Goal: Task Accomplishment & Management: Manage account settings

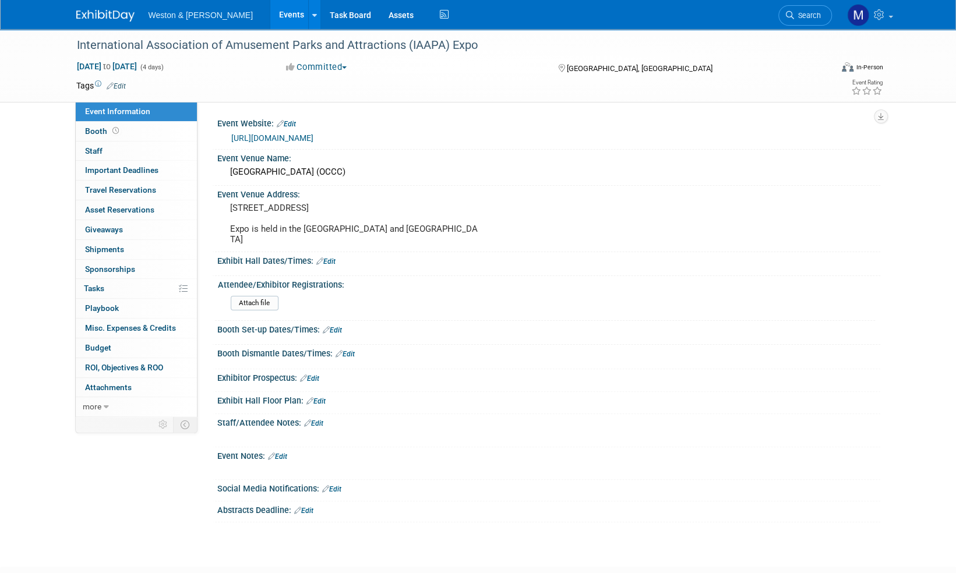
click at [287, 453] on link "Edit" at bounding box center [277, 457] width 19 height 8
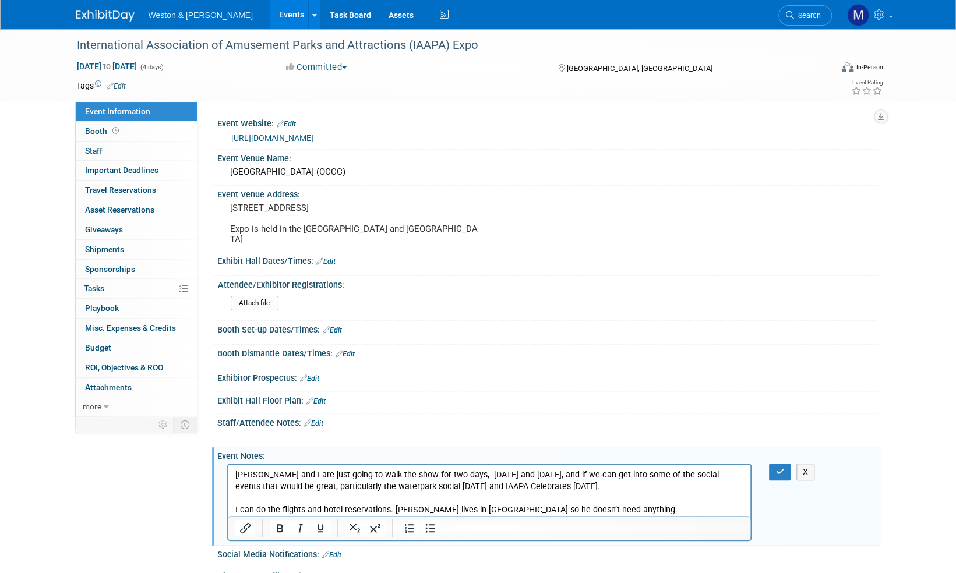
drag, startPoint x: 310, startPoint y: 475, endPoint x: 574, endPoint y: 911, distance: 509.1
click at [310, 475] on p "Bryan Mayorga and I are just going to walk the show for two days, Wednesday and…" at bounding box center [489, 480] width 509 height 23
click at [784, 464] on button "button" at bounding box center [780, 472] width 22 height 17
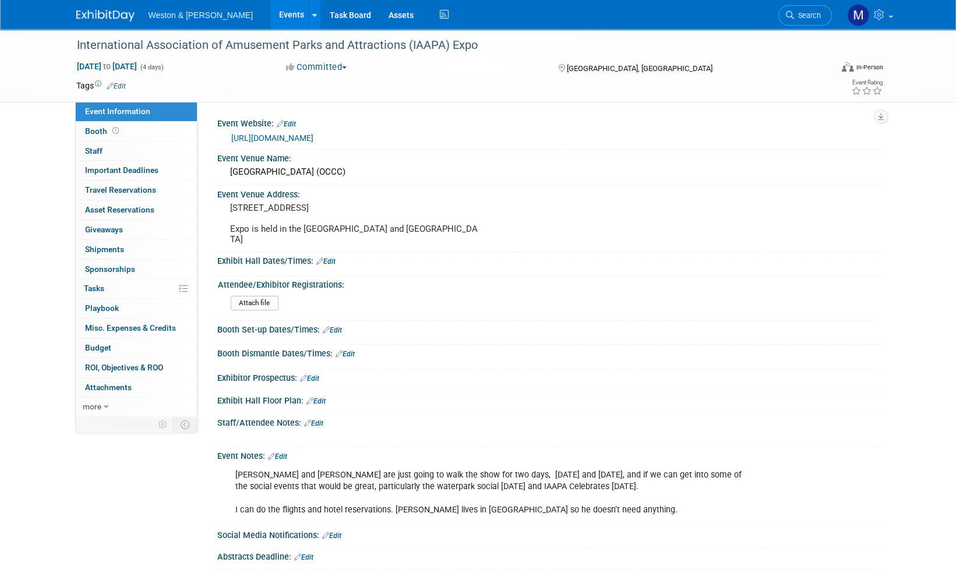
click at [109, 14] on img at bounding box center [105, 16] width 58 height 12
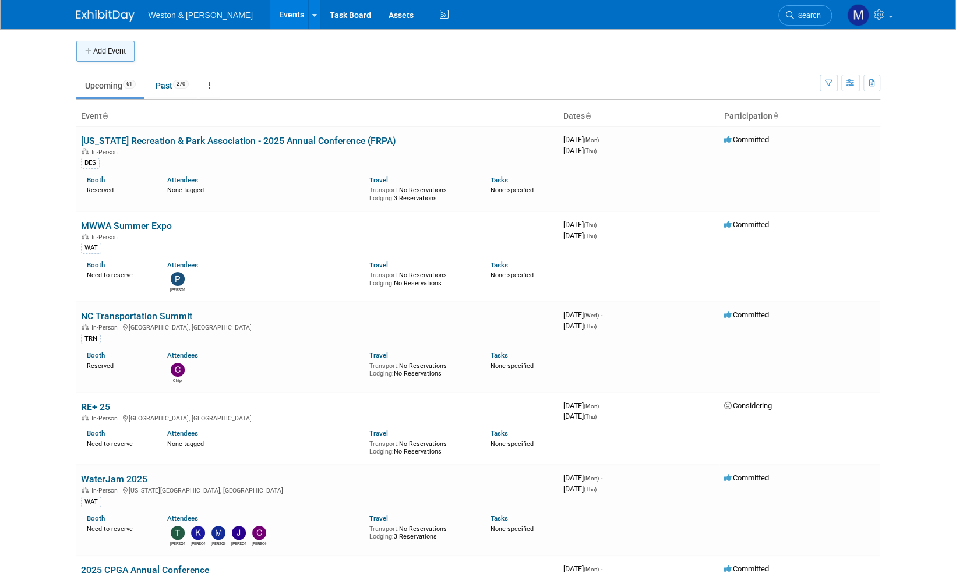
click at [111, 48] on button "Add Event" at bounding box center [105, 51] width 58 height 21
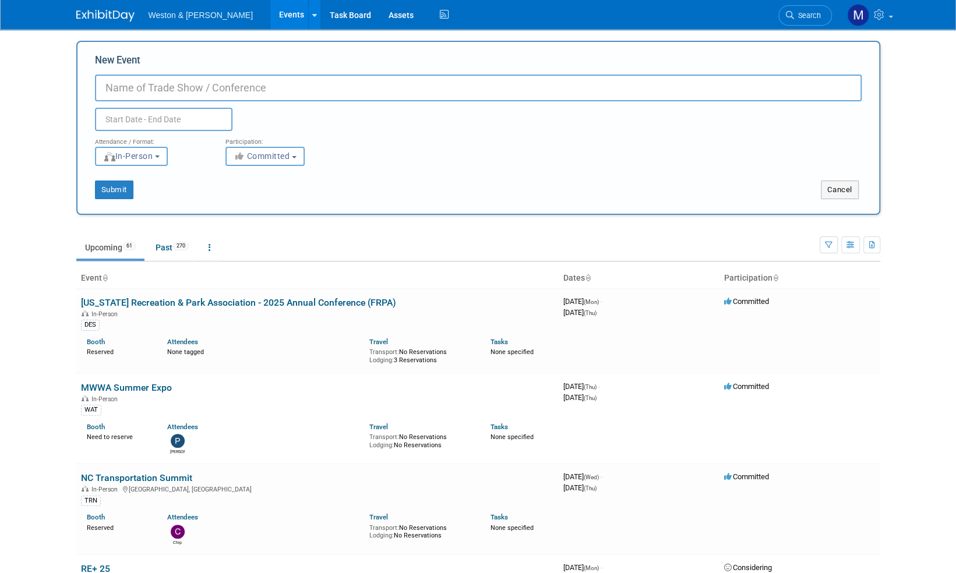
paste input "[PERSON_NAME] Memorial Golf Tournament"
type input "[PERSON_NAME] Memorial Golf Tournament"
click at [160, 117] on input "text" at bounding box center [163, 119] width 137 height 23
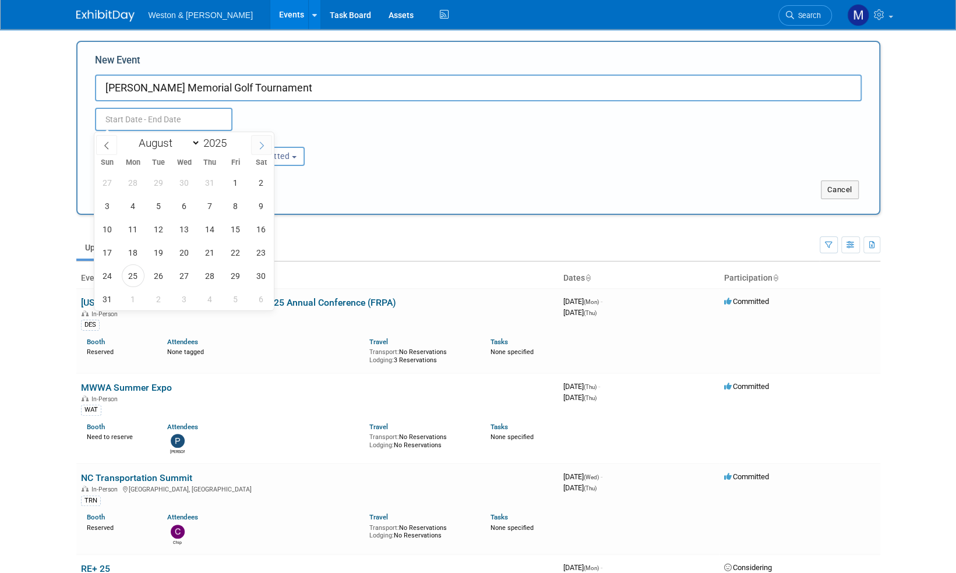
click at [261, 143] on icon at bounding box center [262, 146] width 4 height 8
select select "8"
click at [235, 234] on span "19" at bounding box center [235, 229] width 23 height 23
type input "Sep 19, 2025 to Sep 19, 2025"
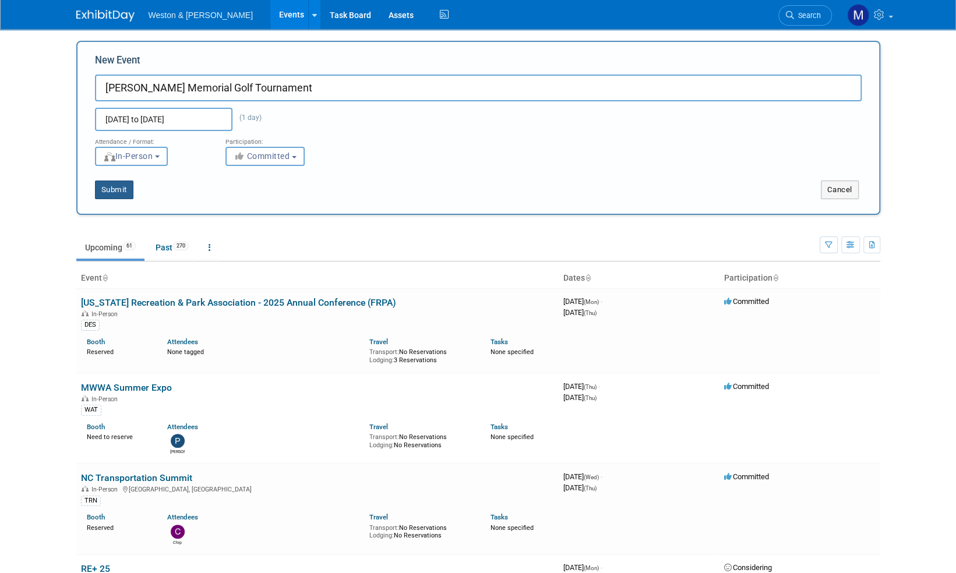
click at [111, 188] on button "Submit" at bounding box center [114, 190] width 38 height 19
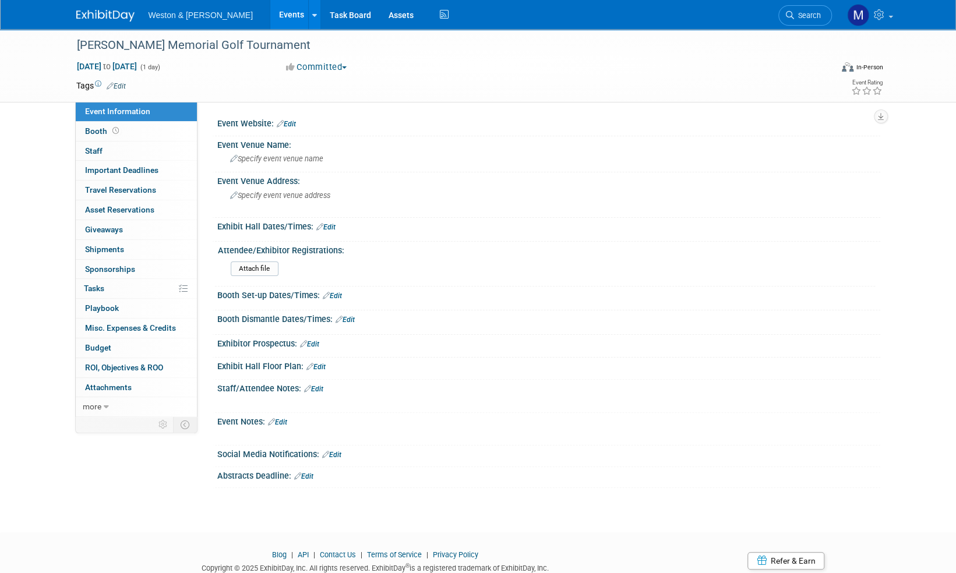
click at [98, 13] on img at bounding box center [105, 16] width 58 height 12
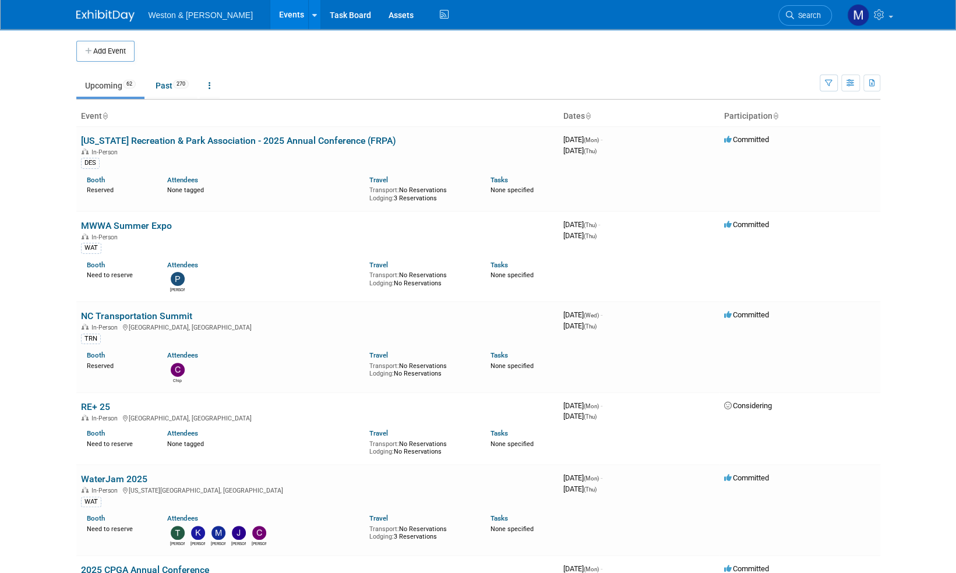
click at [816, 16] on span "Search" at bounding box center [807, 15] width 27 height 9
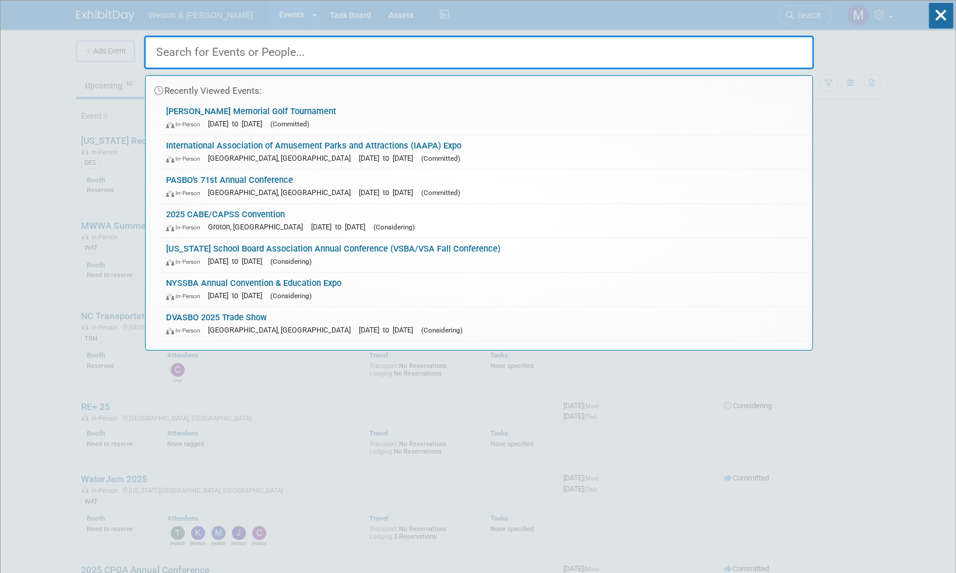
type input "j"
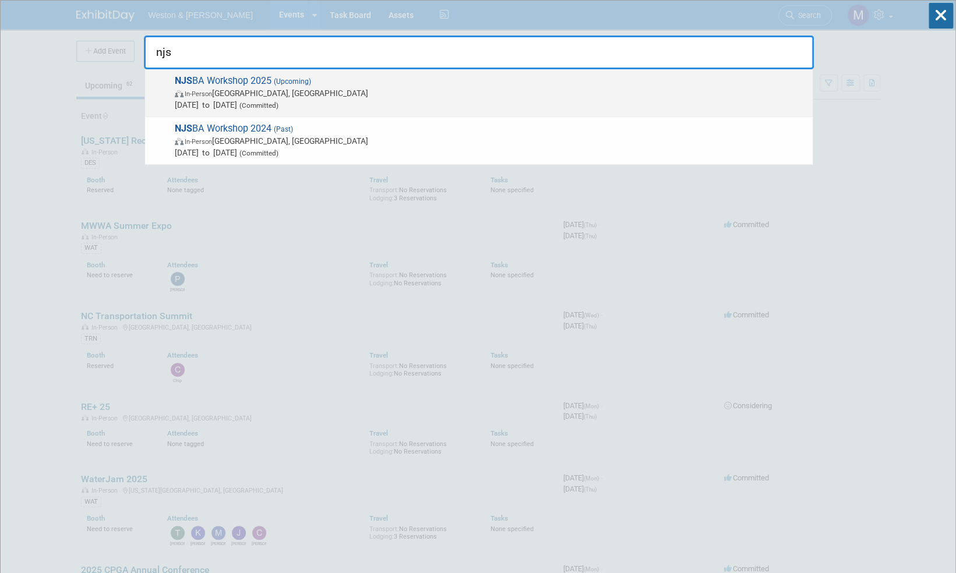
type input "njs"
click at [252, 83] on span "NJS BA Workshop 2025 (Upcoming) In-Person Atlantic City, NJ Oct 20, 2025 to Oct…" at bounding box center [489, 93] width 636 height 36
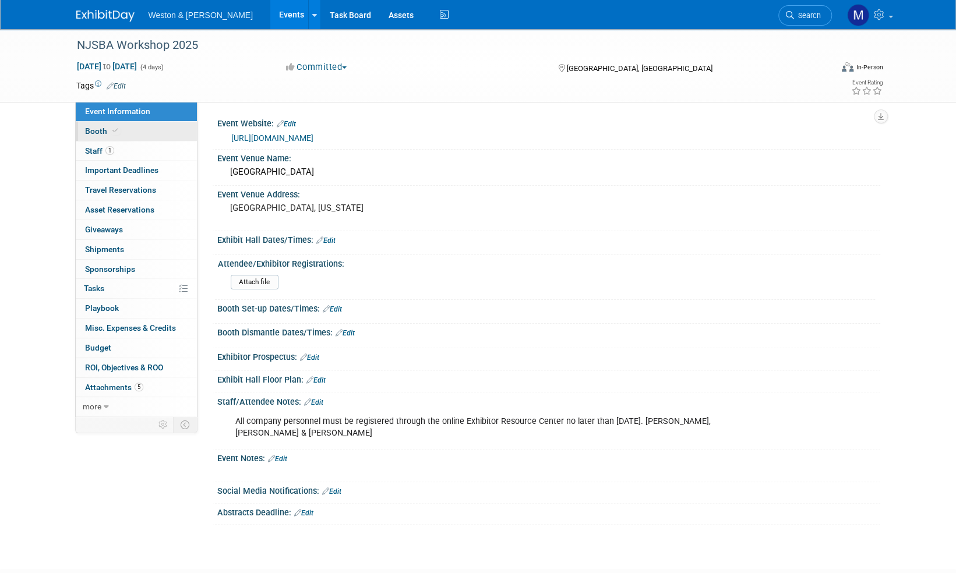
click at [97, 128] on span "Booth" at bounding box center [103, 130] width 36 height 9
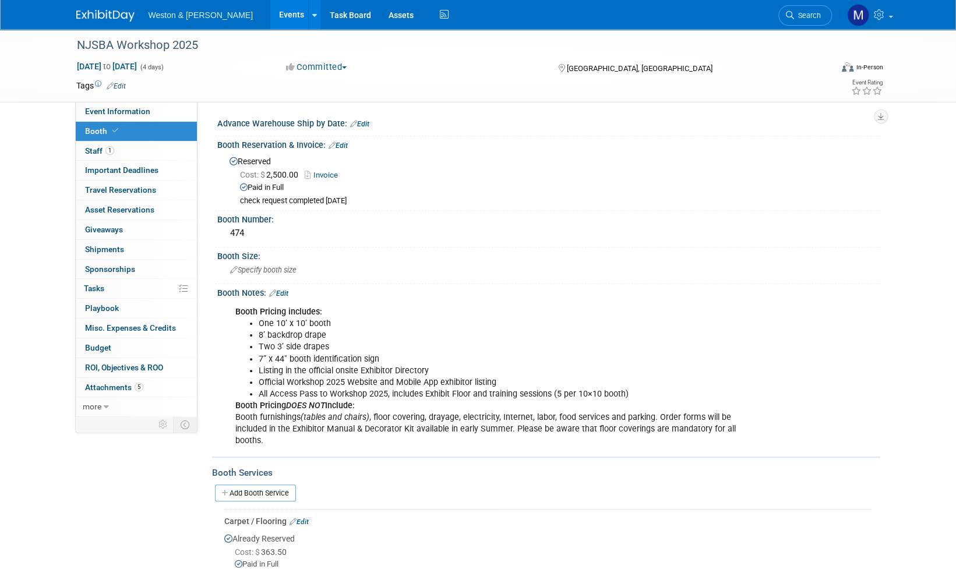
scroll to position [58, 0]
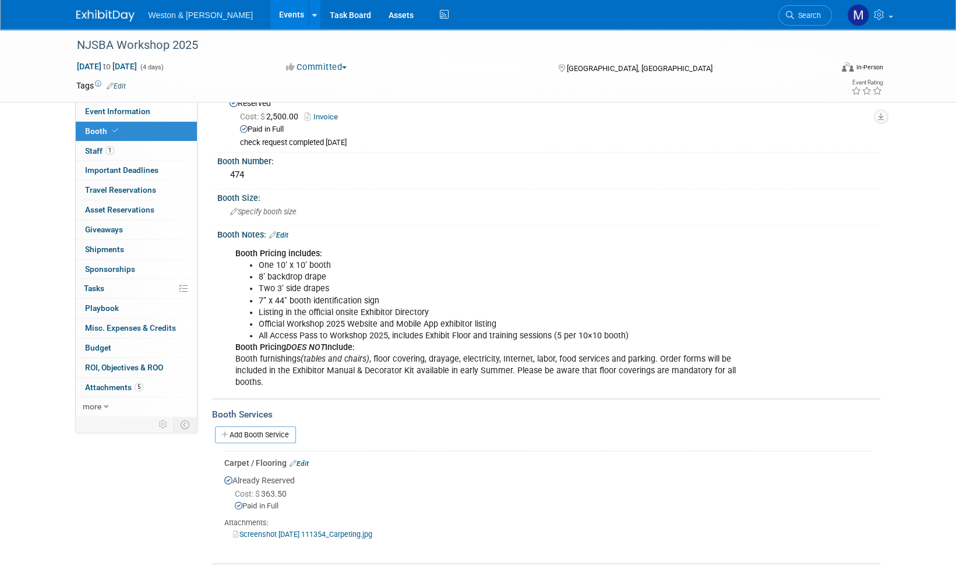
click at [366, 534] on link "Screenshot 2025-08-20 111354_Carpeting.jpg" at bounding box center [302, 534] width 139 height 9
click at [117, 16] on img at bounding box center [105, 16] width 58 height 12
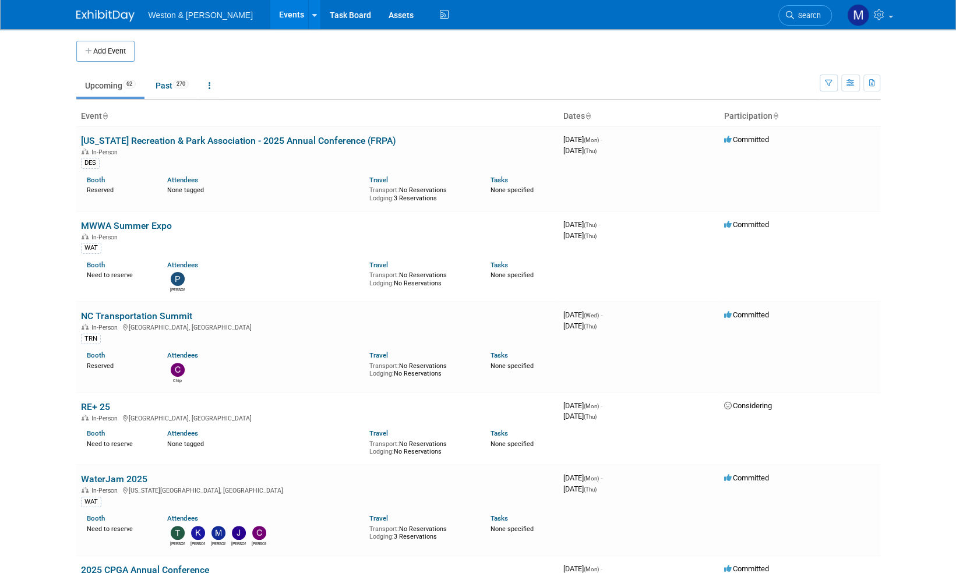
click at [816, 9] on link "Search" at bounding box center [805, 15] width 54 height 20
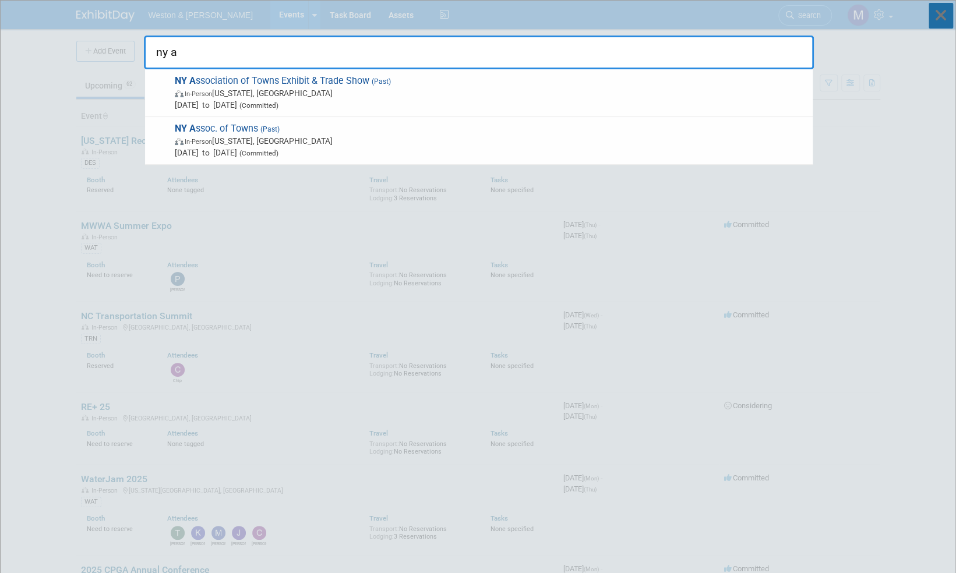
type input "ny a"
click at [945, 19] on icon at bounding box center [941, 16] width 24 height 26
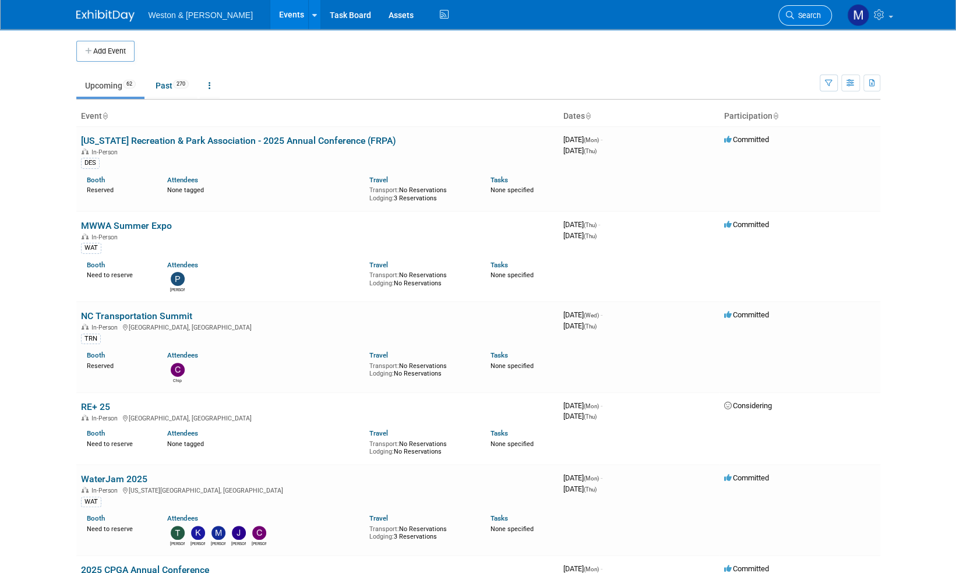
click at [807, 14] on span "Search" at bounding box center [807, 15] width 27 height 9
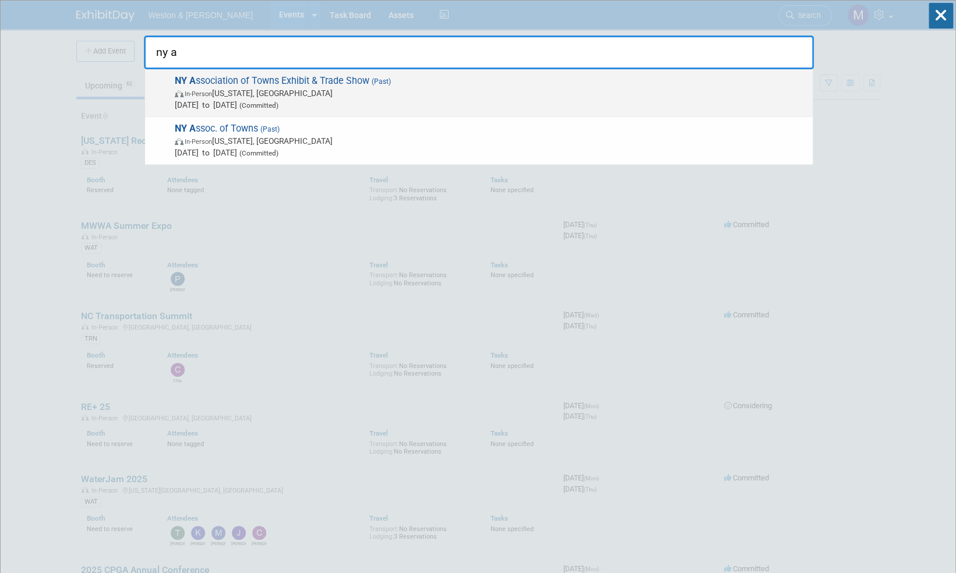
type input "ny a"
click at [318, 82] on span "NY A ssociation of Towns Exhibit & Trade Show (Past) In-Person New York, NY Feb…" at bounding box center [489, 93] width 636 height 36
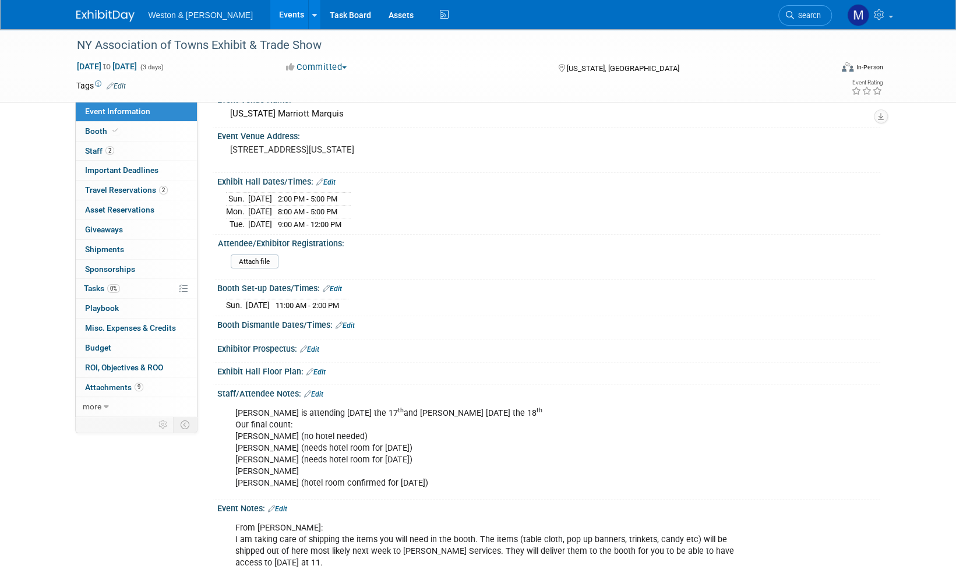
scroll to position [117, 0]
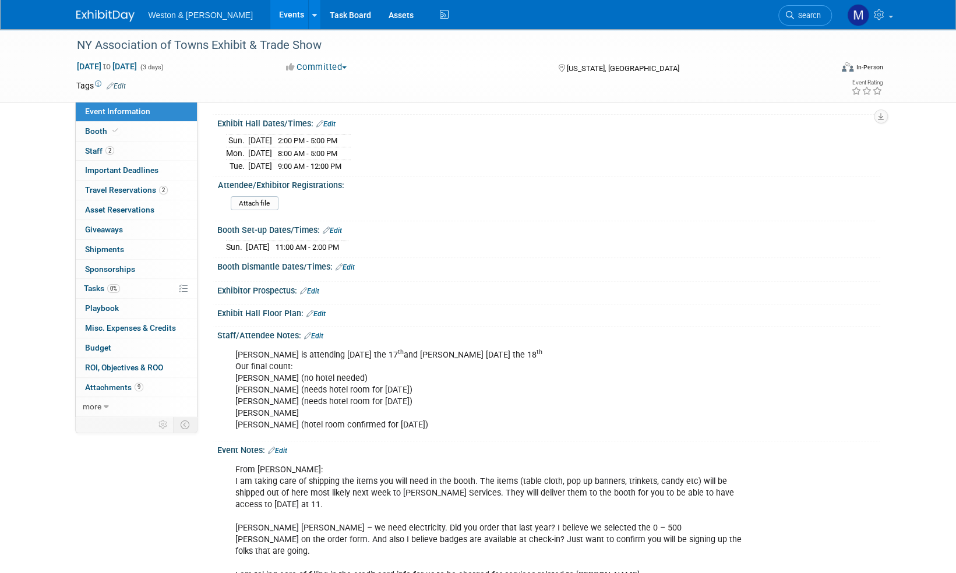
click at [103, 14] on img at bounding box center [105, 16] width 58 height 12
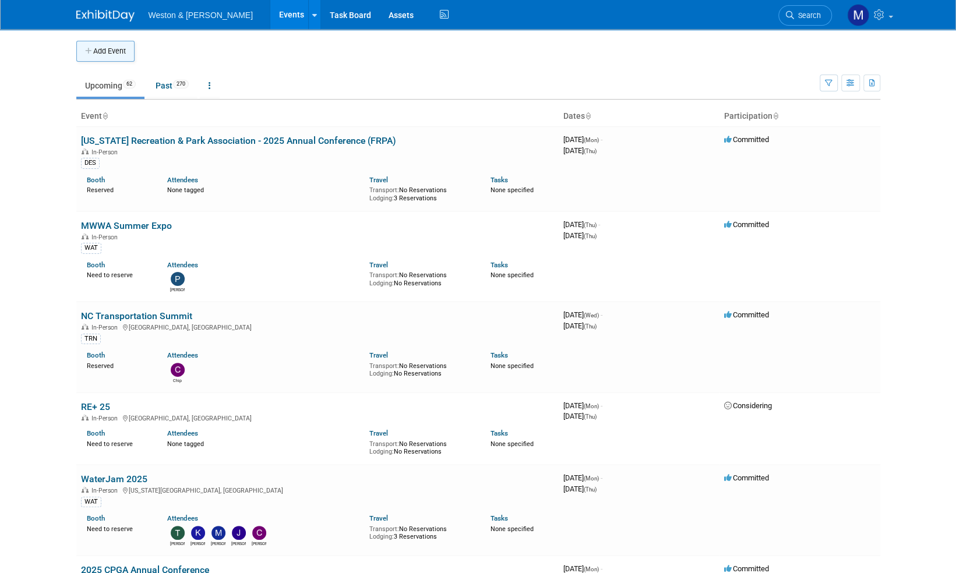
click at [115, 44] on button "Add Event" at bounding box center [105, 51] width 58 height 21
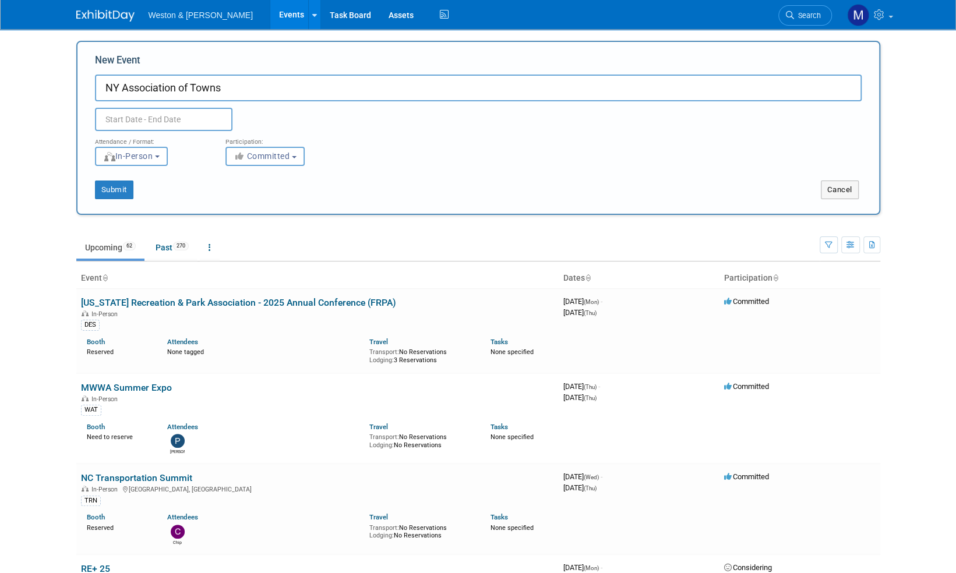
paste input "2026 Annual Meeting and Training School"
type input "NY Association of Towns 2026 Annual Meeting and Training School"
click at [162, 122] on input "text" at bounding box center [163, 119] width 137 height 23
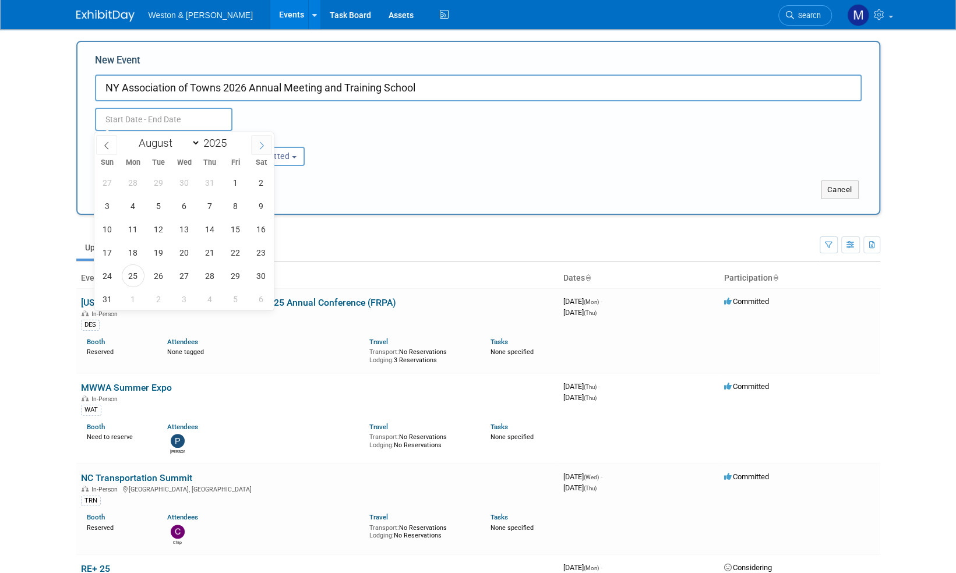
click at [264, 146] on icon at bounding box center [261, 146] width 8 height 8
click at [266, 146] on icon at bounding box center [261, 146] width 8 height 8
select select "11"
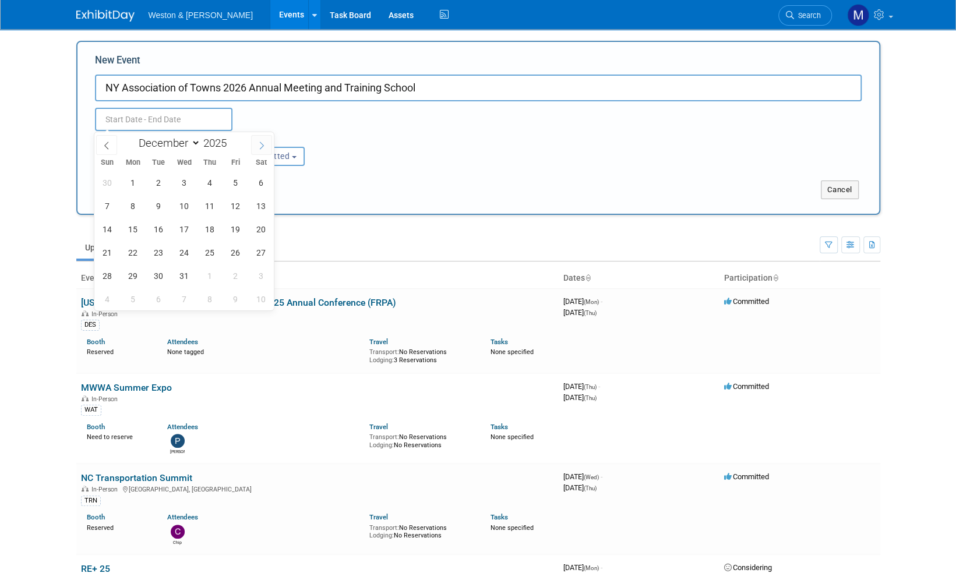
click at [266, 146] on span at bounding box center [261, 145] width 21 height 20
type input "2026"
click at [266, 146] on span at bounding box center [261, 145] width 21 height 20
select select "1"
click at [109, 228] on span "15" at bounding box center [107, 229] width 23 height 23
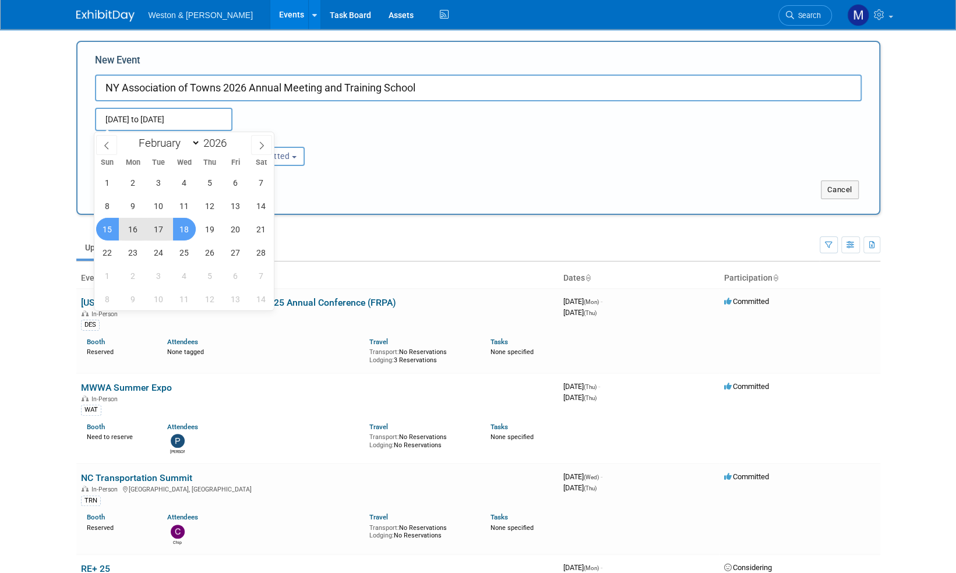
click at [186, 231] on span "18" at bounding box center [184, 229] width 23 height 23
type input "Feb 15, 2026 to Feb 18, 2026"
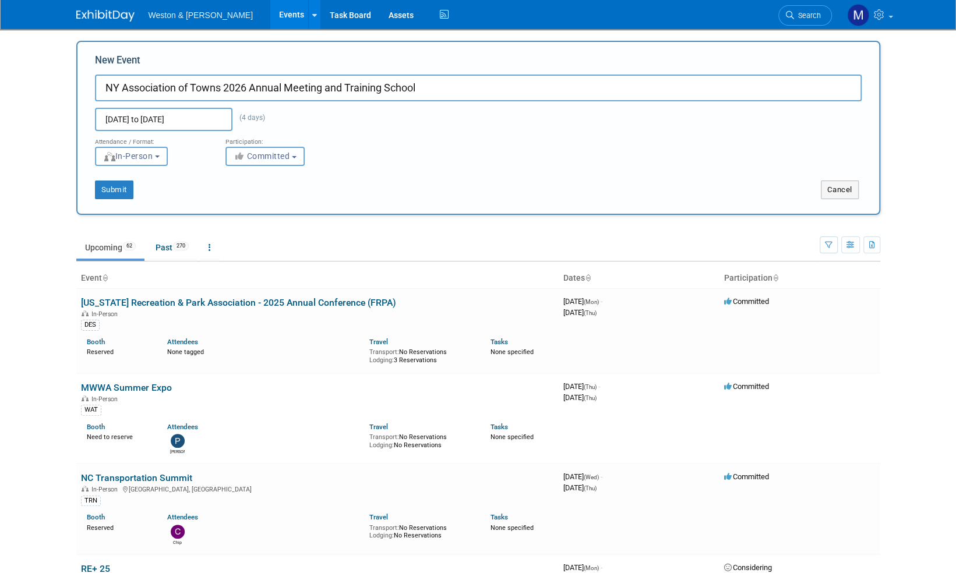
click at [294, 158] on button "Committed" at bounding box center [264, 156] width 79 height 19
click at [268, 204] on label "Considering" at bounding box center [270, 200] width 77 height 15
click at [236, 204] on input "Considering" at bounding box center [233, 201] width 8 height 8
select select "2"
click at [114, 196] on button "Submit" at bounding box center [114, 190] width 38 height 19
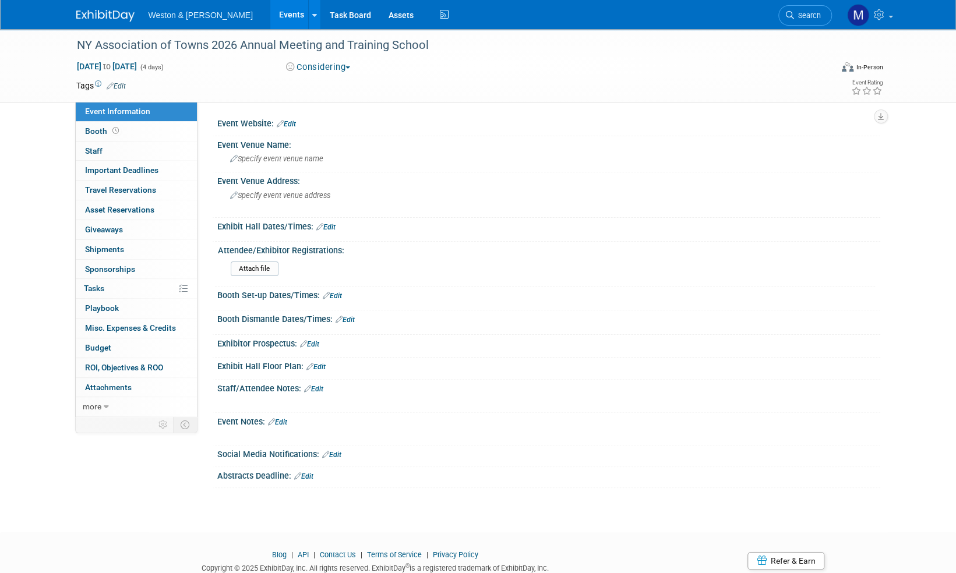
click at [295, 123] on link "Edit" at bounding box center [286, 124] width 19 height 8
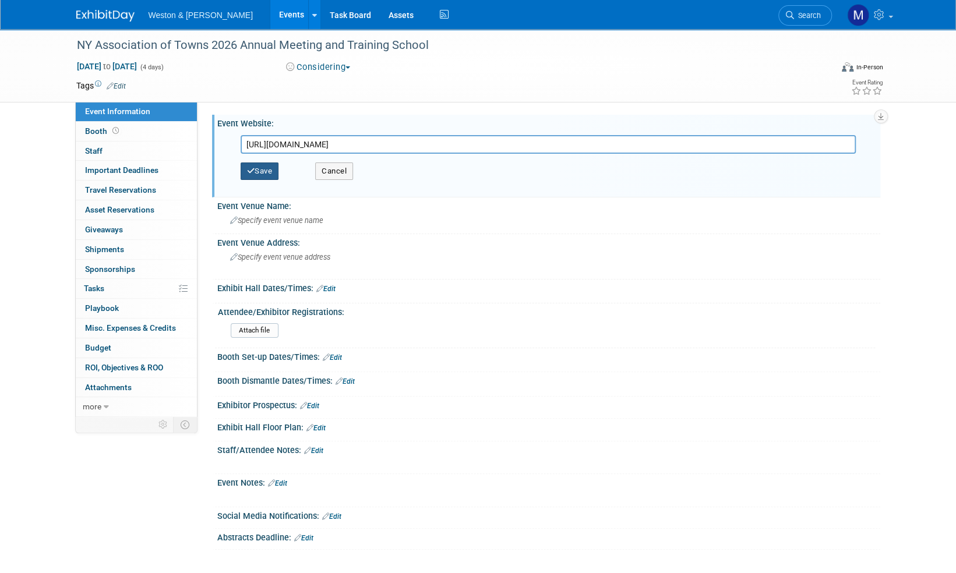
type input "https://www.nytowns.org/Towns/AOTEvent_Display.aspx?EventKey=2026ANNMG"
click at [267, 170] on button "Save" at bounding box center [260, 171] width 38 height 17
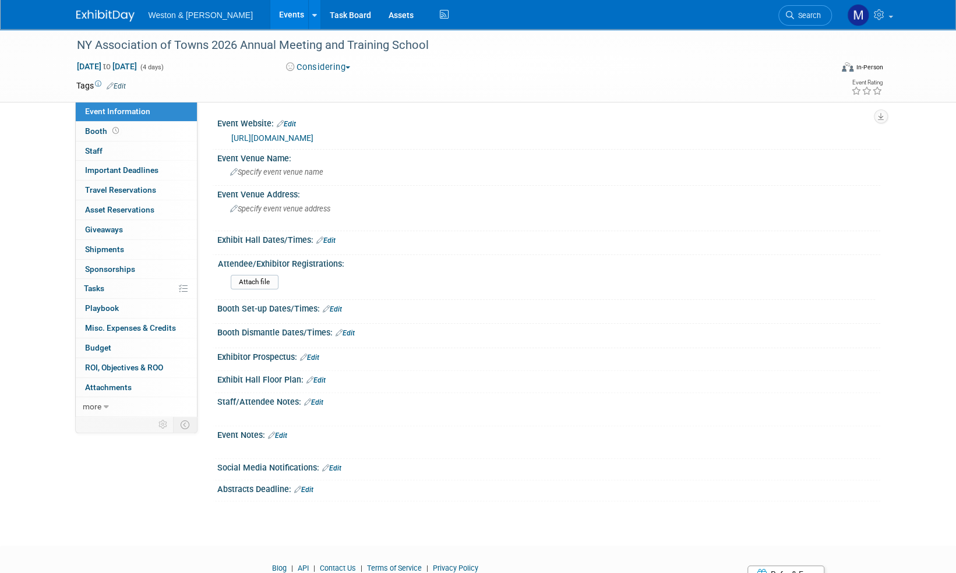
click at [287, 432] on link "Edit" at bounding box center [277, 436] width 19 height 8
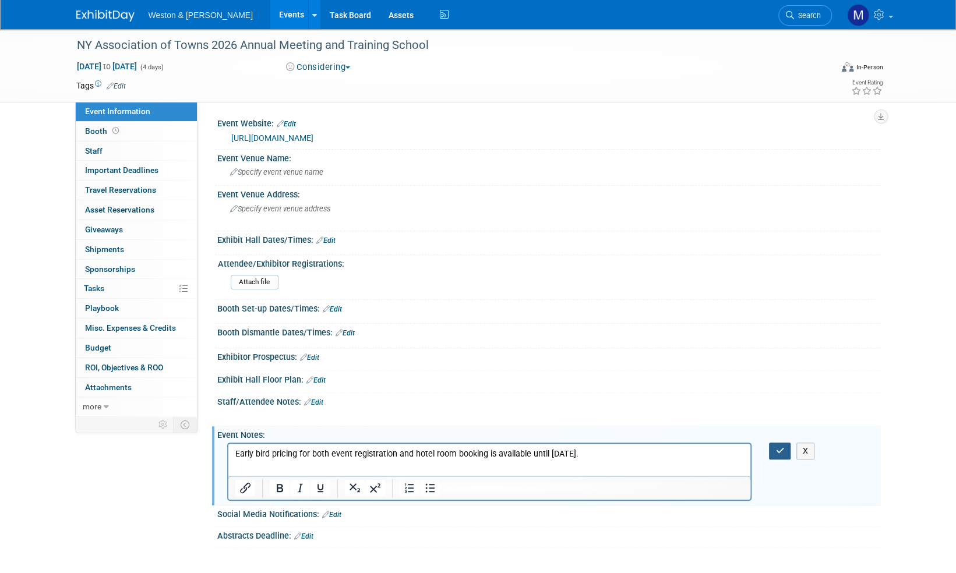
click at [777, 449] on icon "button" at bounding box center [779, 451] width 9 height 8
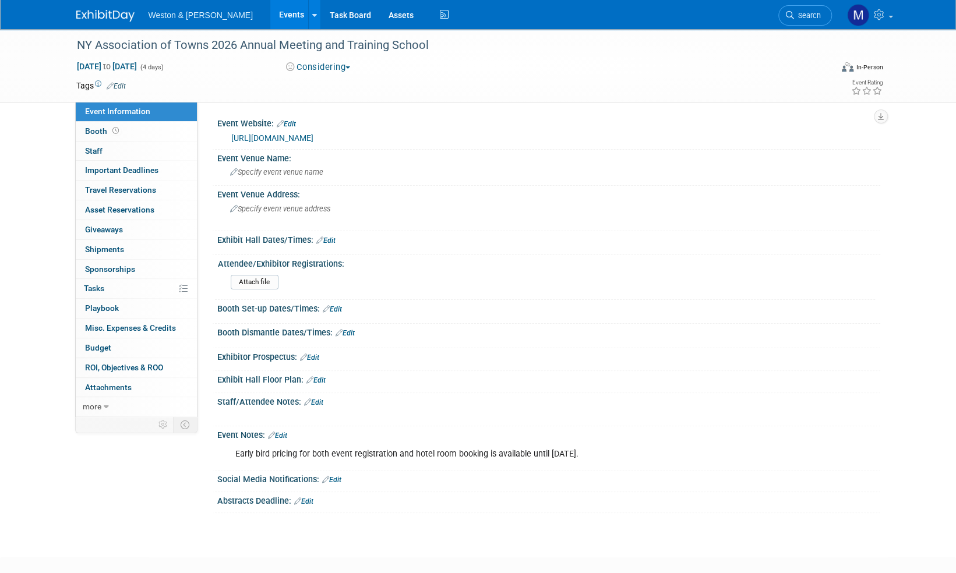
click at [105, 12] on img at bounding box center [105, 16] width 58 height 12
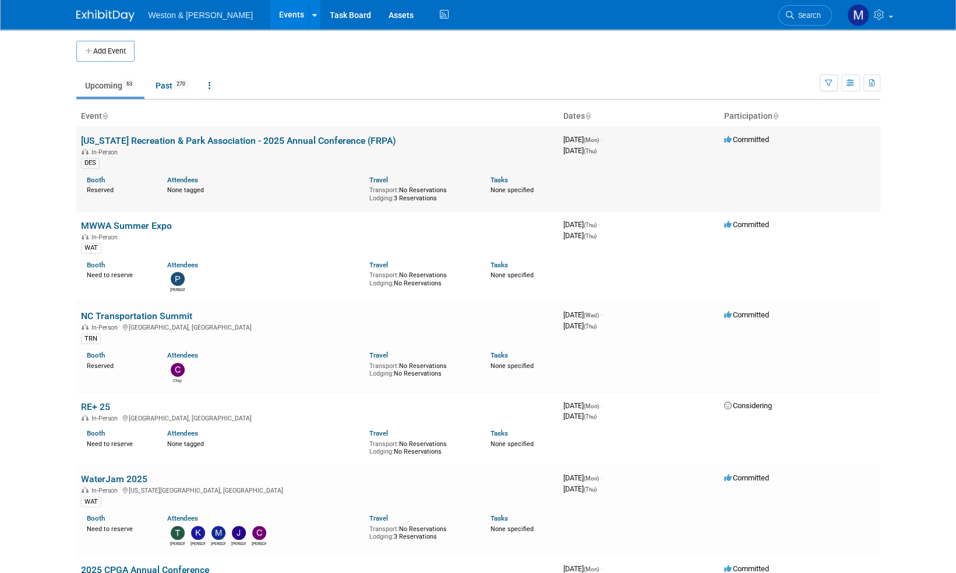
click at [211, 138] on link "[US_STATE] Recreation & Park Association - 2025 Annual Conference (FRPA)" at bounding box center [238, 140] width 315 height 11
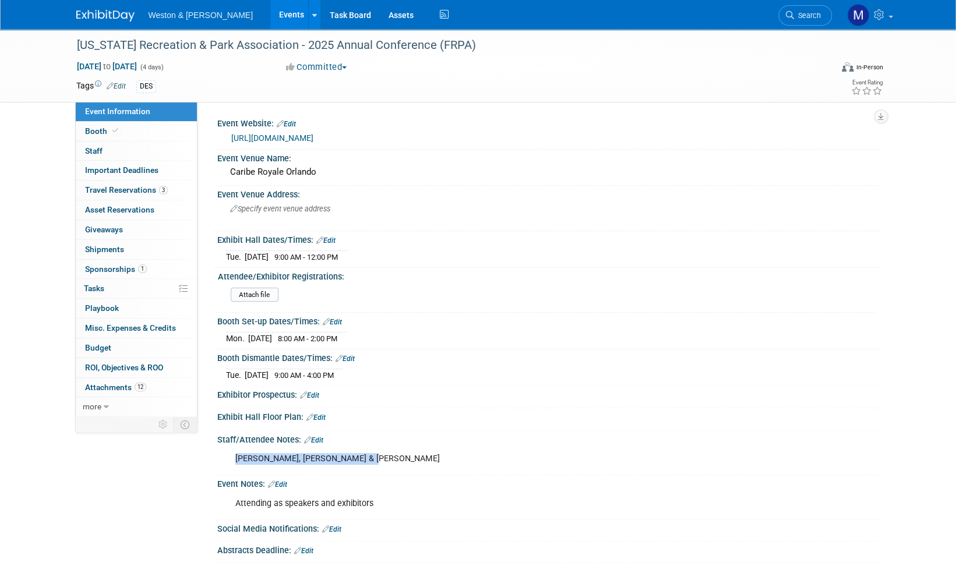
drag, startPoint x: 368, startPoint y: 455, endPoint x: 230, endPoint y: 464, distance: 137.8
click at [230, 464] on div "[PERSON_NAME], [PERSON_NAME] & [PERSON_NAME]" at bounding box center [489, 458] width 525 height 23
copy div "Rachel, Cristobal & Cydnie Jones"
click at [104, 16] on img at bounding box center [105, 16] width 58 height 12
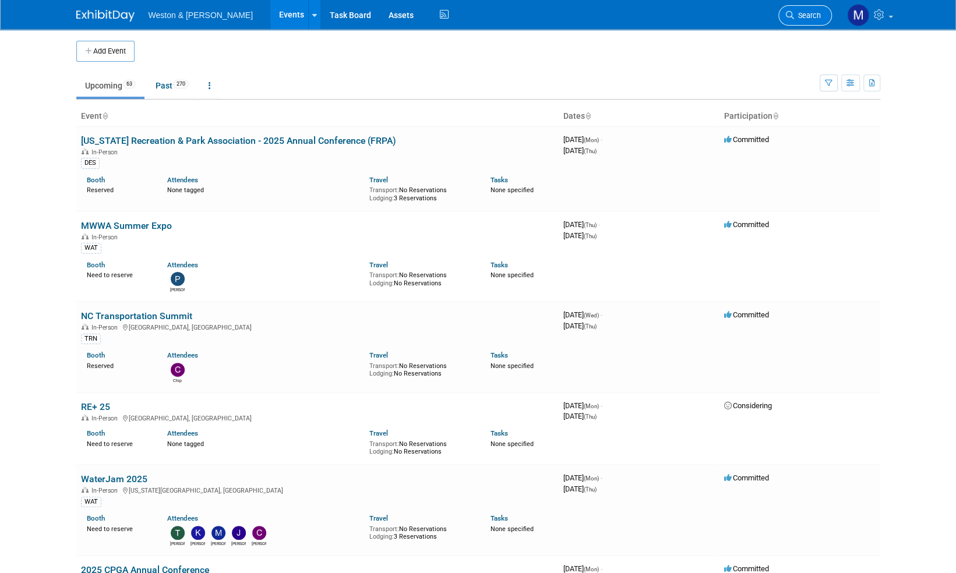
click at [810, 14] on span "Search" at bounding box center [807, 15] width 27 height 9
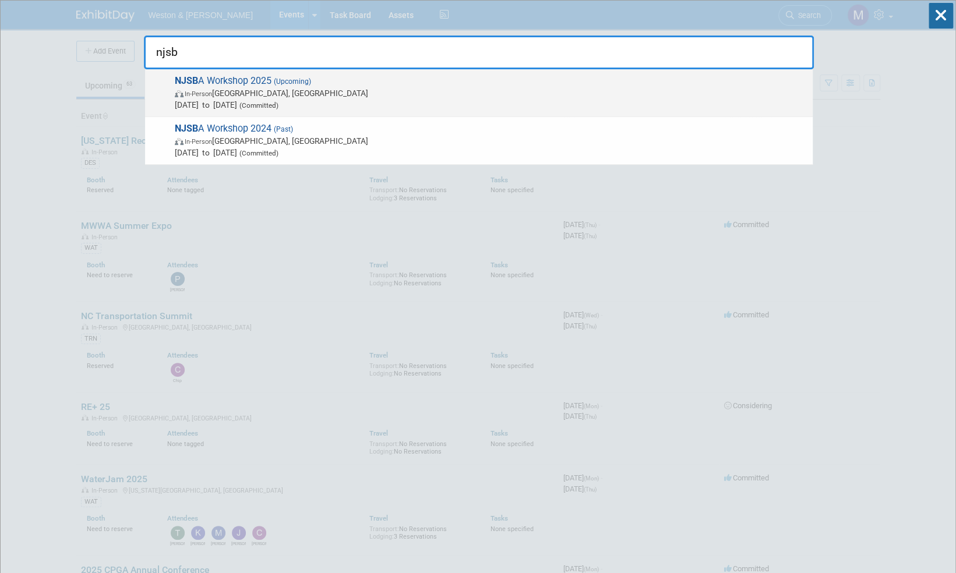
type input "njsb"
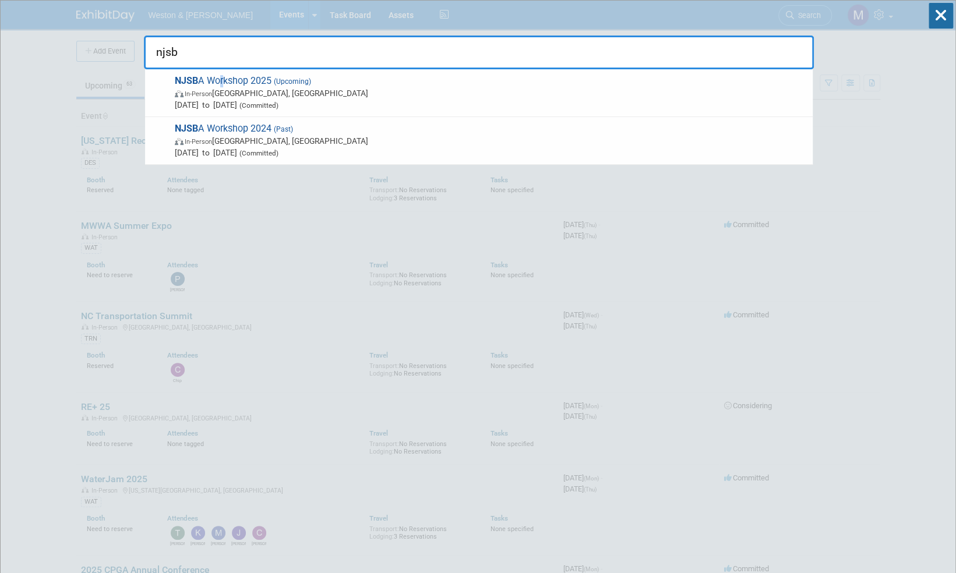
click at [222, 77] on span "NJSB A Workshop 2025 (Upcoming) In-Person Atlantic City, NJ Oct 20, 2025 to Oct…" at bounding box center [489, 93] width 636 height 36
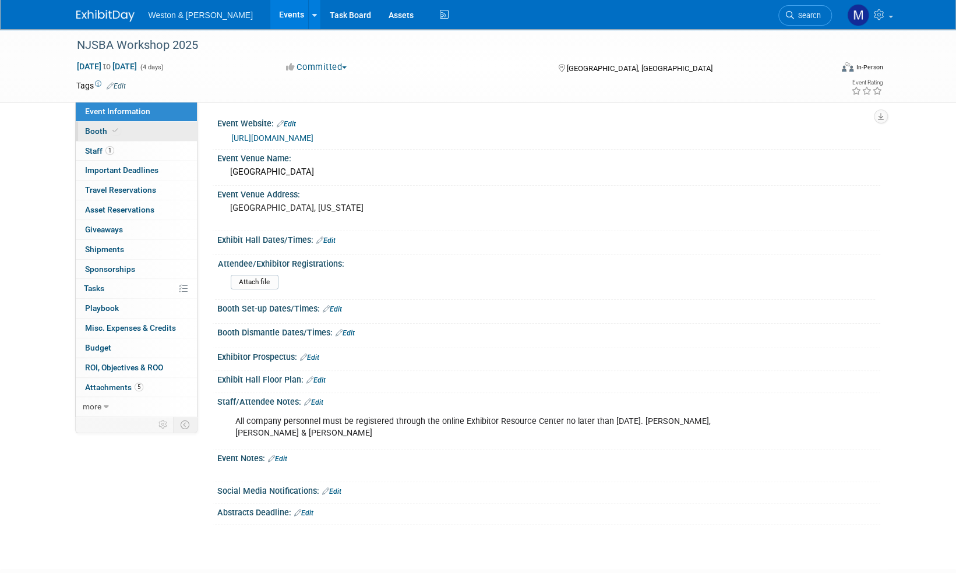
click at [100, 126] on span "Booth" at bounding box center [103, 130] width 36 height 9
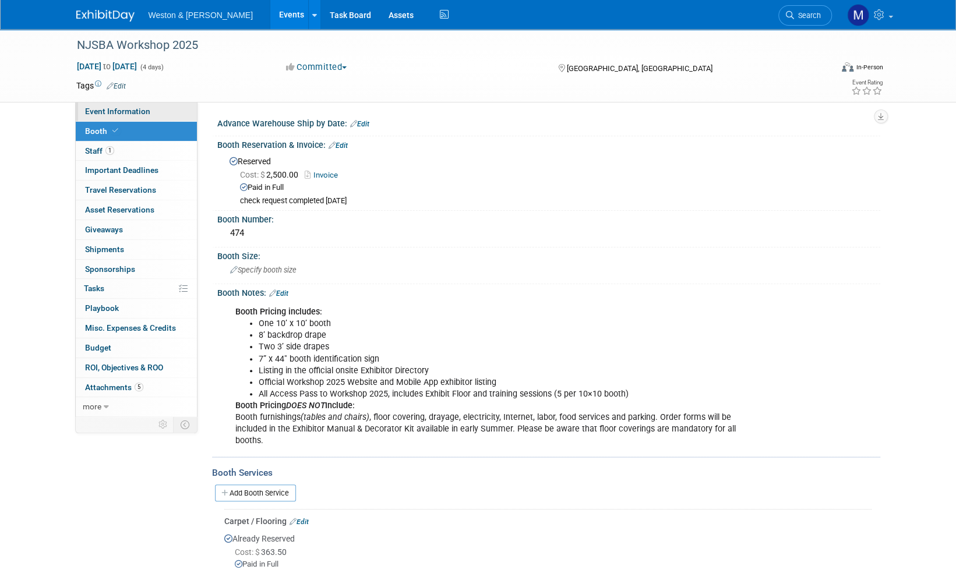
click at [104, 115] on span "Event Information" at bounding box center [117, 111] width 65 height 9
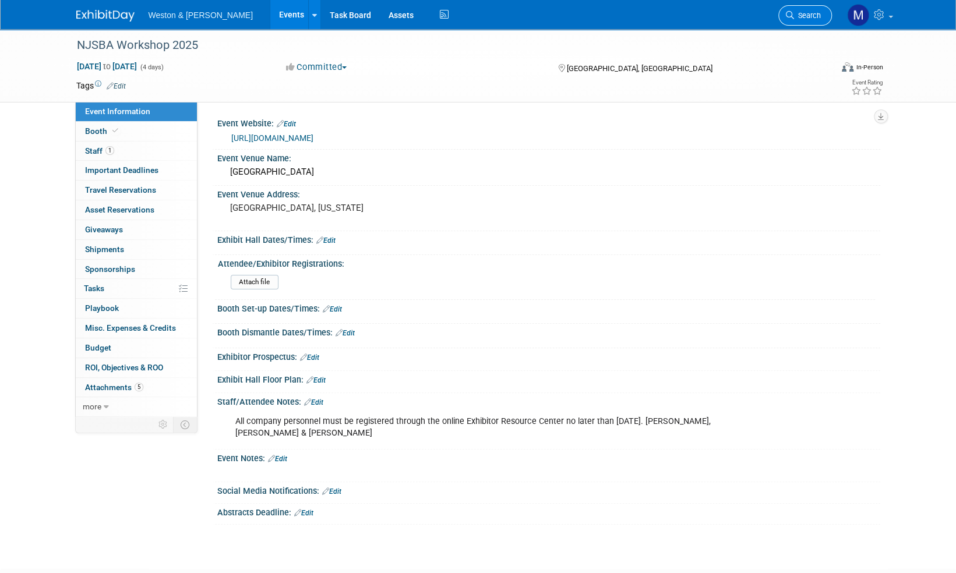
click at [816, 15] on span "Search" at bounding box center [807, 15] width 27 height 9
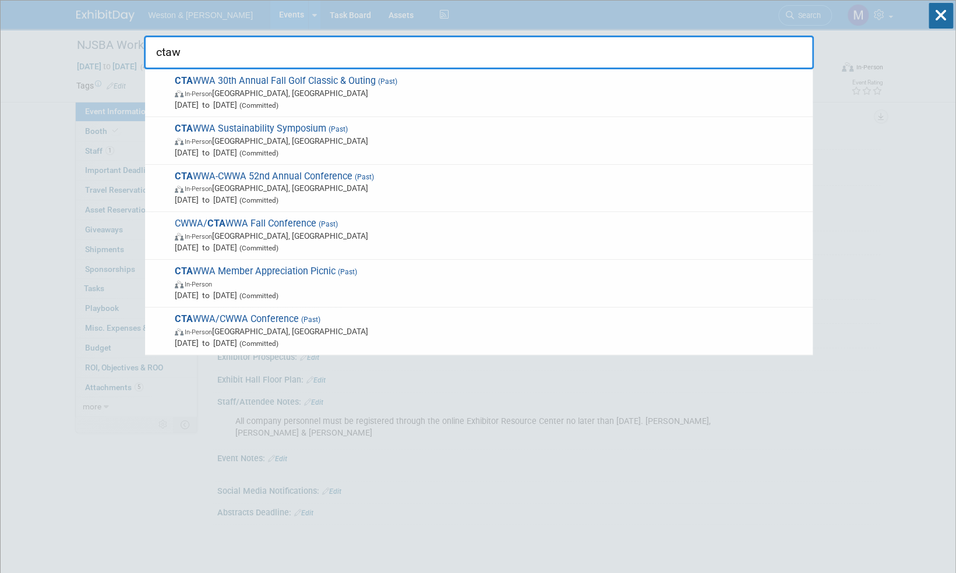
type input "ctaww"
drag, startPoint x: 206, startPoint y: 52, endPoint x: 113, endPoint y: 63, distance: 93.9
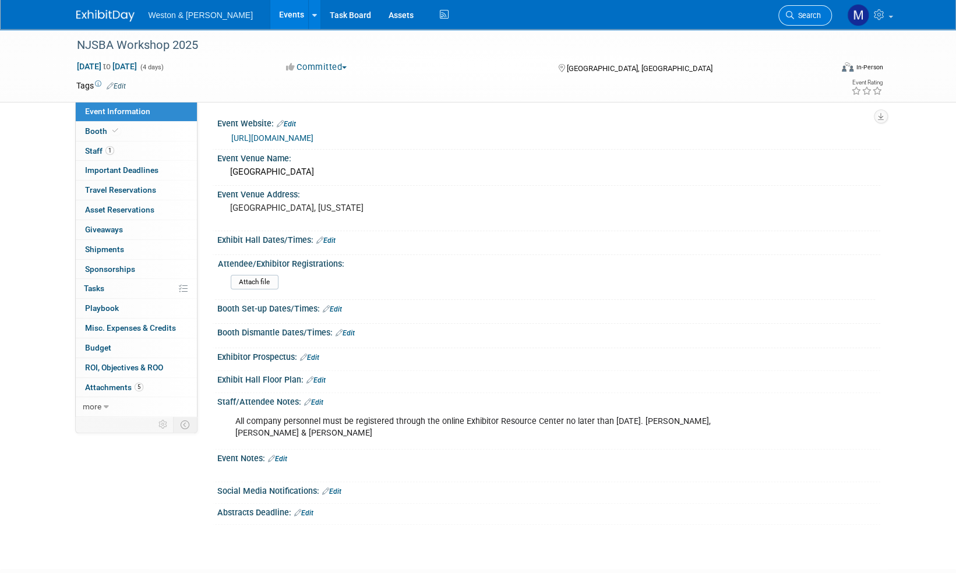
click at [809, 17] on span "Search" at bounding box center [807, 15] width 27 height 9
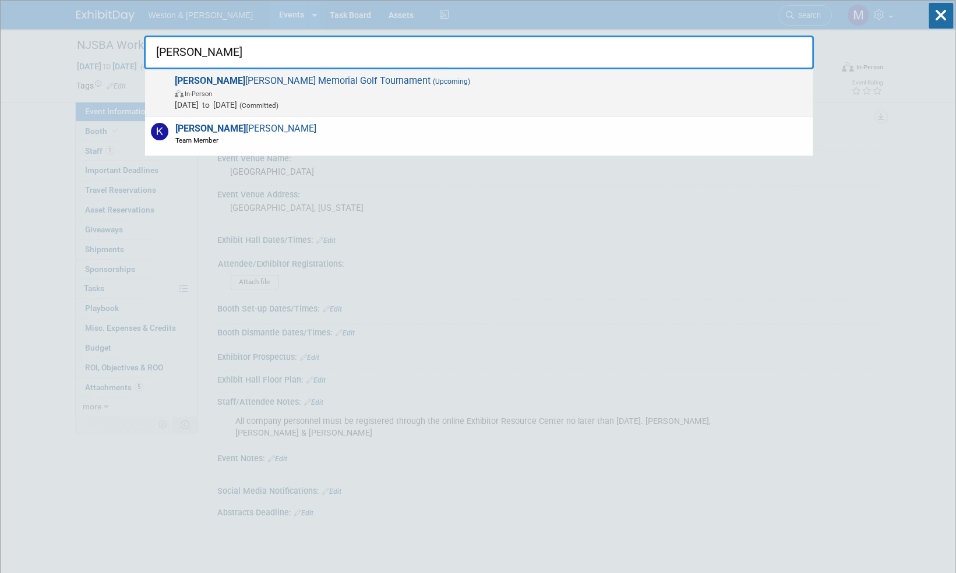
type input "kevin"
click at [250, 80] on span "Kevin T. Walsh Memorial Golf Tournament (Upcoming) In-Person Sep 19, 2025 to Se…" at bounding box center [489, 93] width 636 height 36
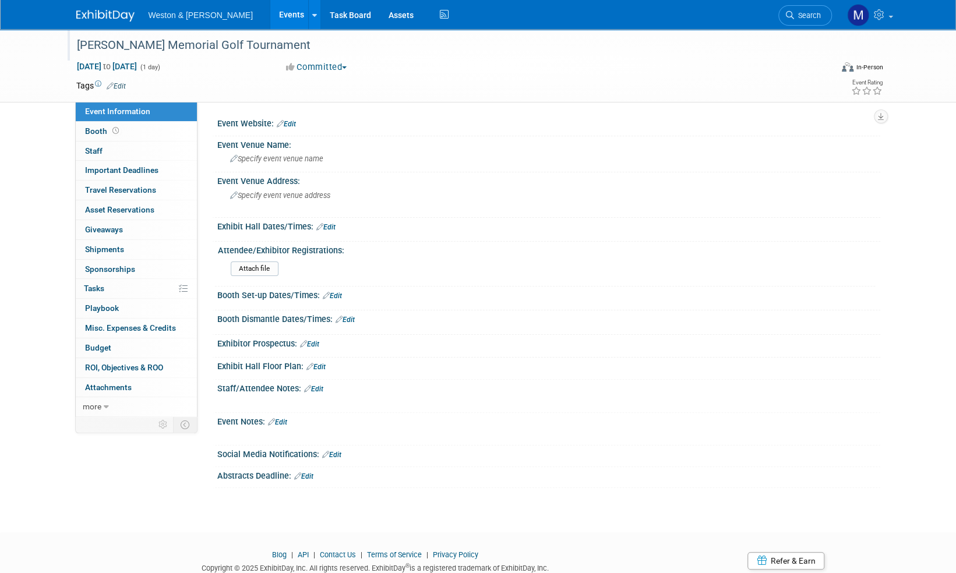
click at [182, 41] on div "[PERSON_NAME] Memorial Golf Tournament" at bounding box center [444, 45] width 742 height 21
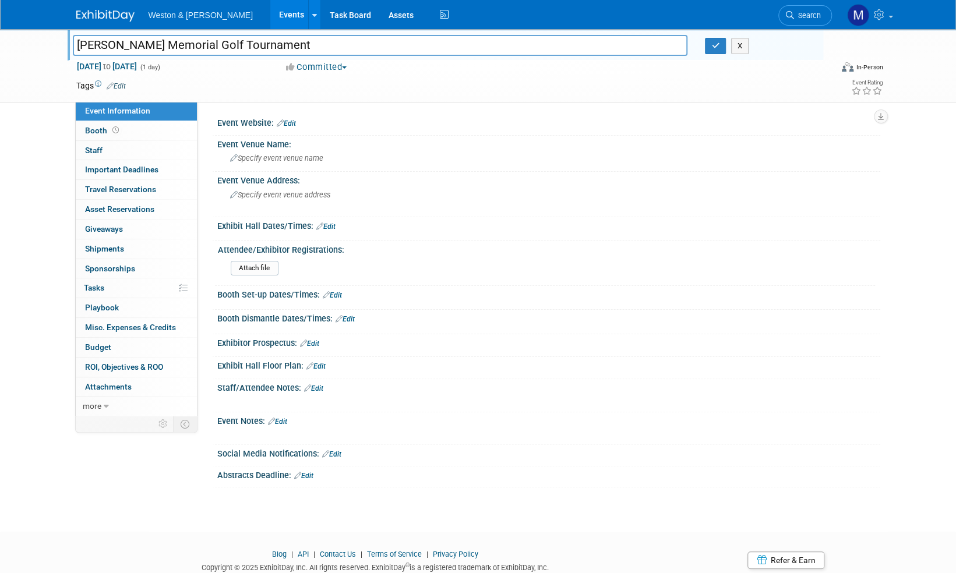
click at [77, 44] on input "[PERSON_NAME] Memorial Golf Tournament" at bounding box center [380, 45] width 615 height 20
type input "CTAWWA [PERSON_NAME] Memorial Golf Tournament"
click at [713, 48] on icon "button" at bounding box center [715, 46] width 8 height 8
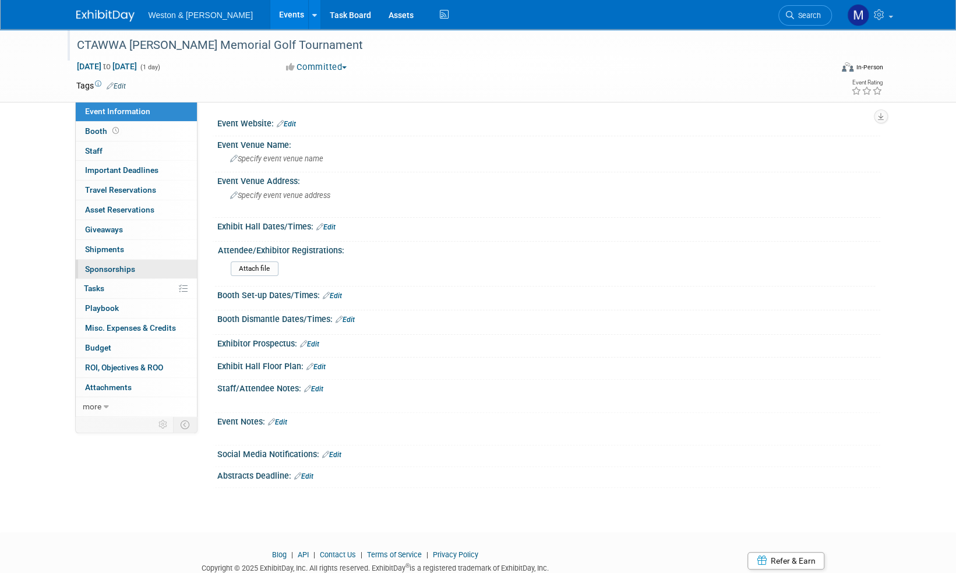
click at [122, 270] on span "Sponsorships 0" at bounding box center [110, 268] width 50 height 9
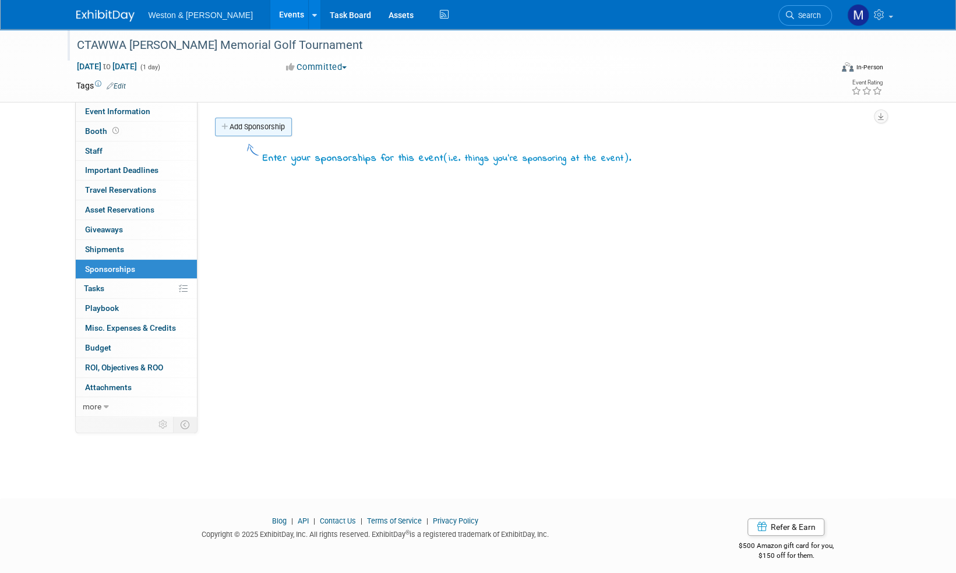
click at [276, 125] on link "Add Sponsorship" at bounding box center [253, 127] width 77 height 19
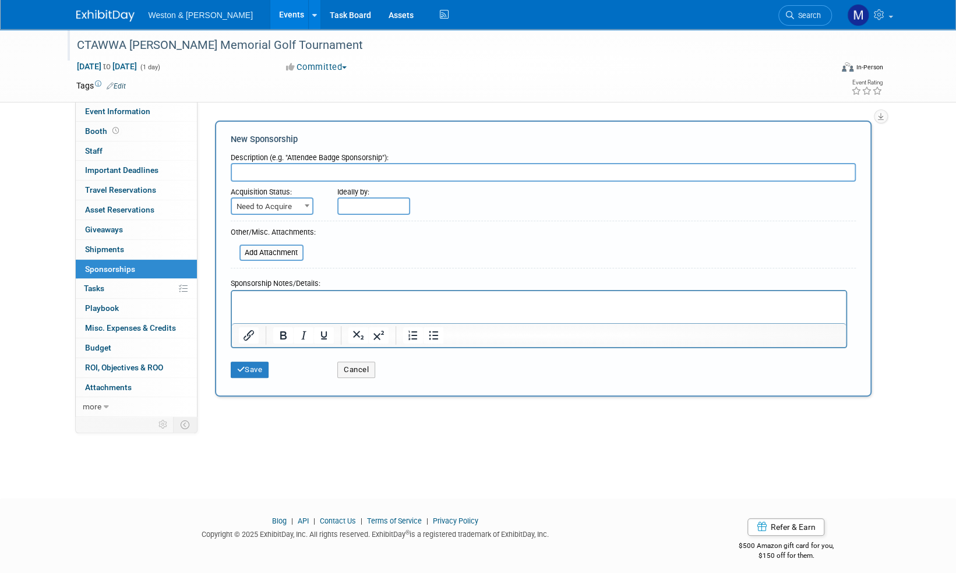
click at [303, 203] on span at bounding box center [307, 205] width 12 height 15
select select "2"
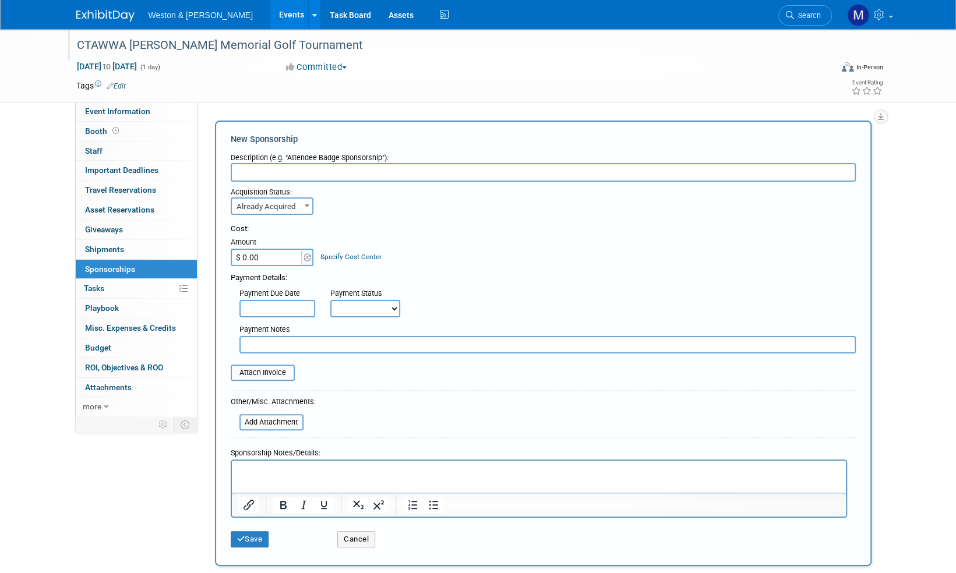
click at [269, 250] on input "$ 0.00" at bounding box center [267, 257] width 73 height 17
type input "$ 100.00"
click at [393, 308] on select "Not Paid Yet Partially Paid Paid in Full" at bounding box center [365, 308] width 70 height 17
select select "1"
click at [330, 300] on select "Not Paid Yet Partially Paid Paid in Full" at bounding box center [365, 308] width 70 height 17
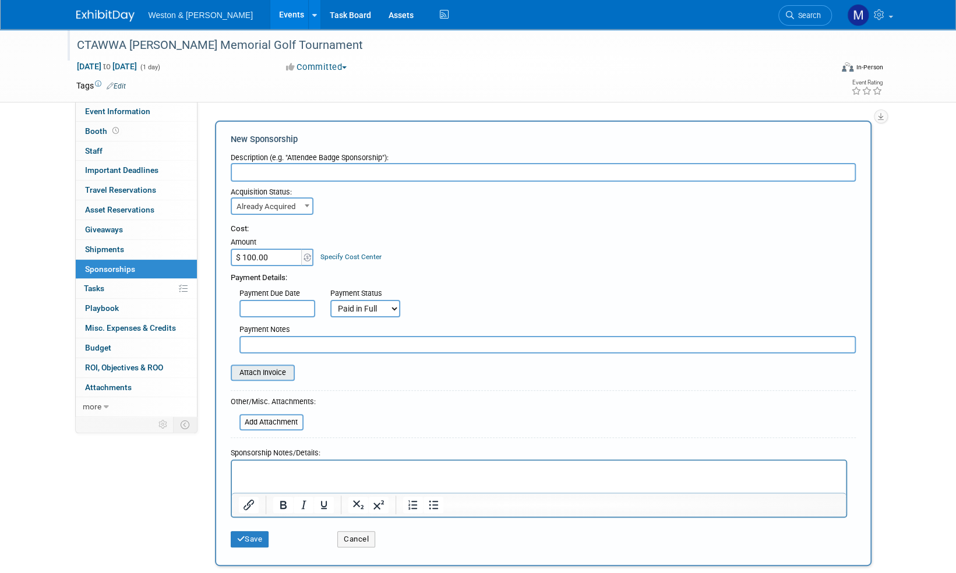
click at [269, 377] on input "file" at bounding box center [224, 373] width 139 height 14
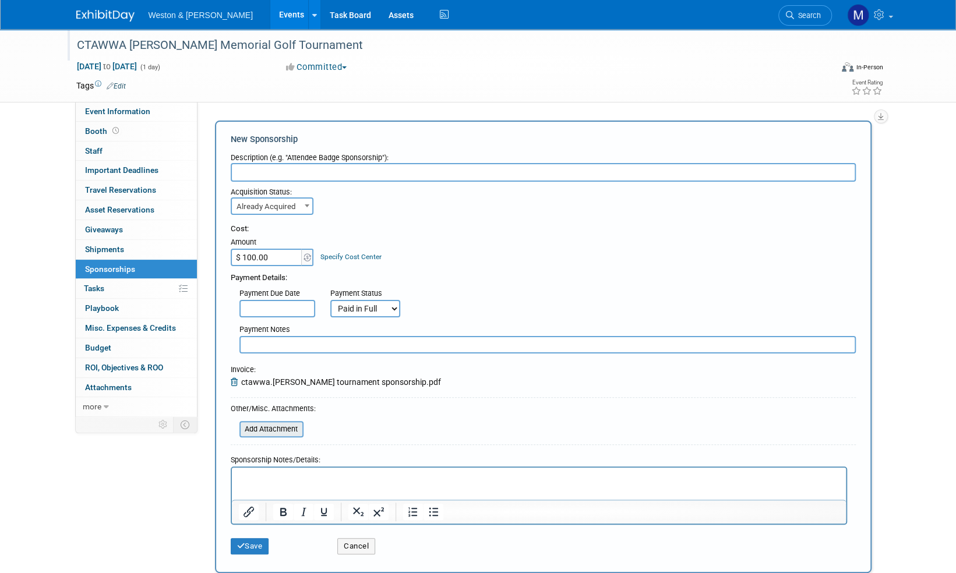
click at [259, 433] on input "file" at bounding box center [233, 429] width 139 height 14
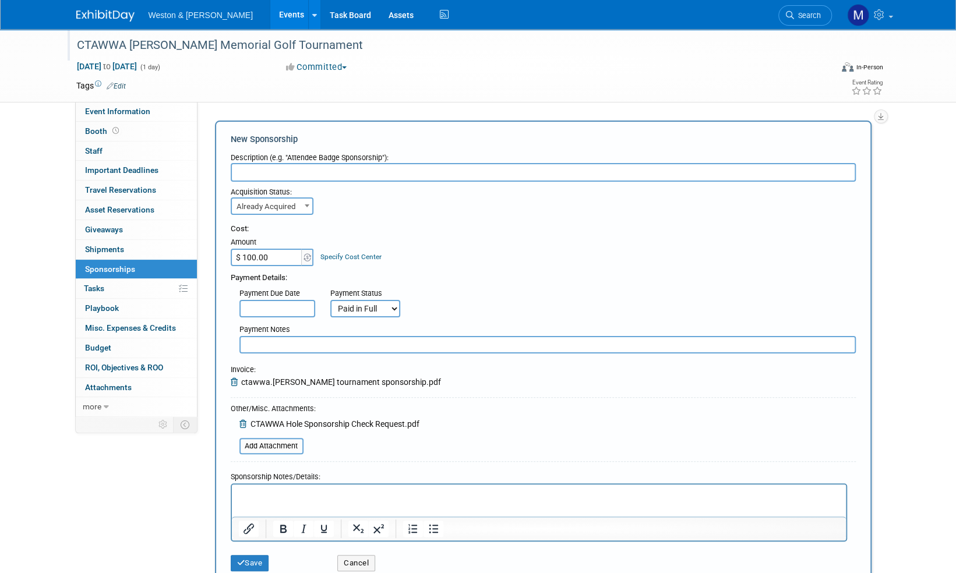
click at [274, 163] on input "text" at bounding box center [543, 172] width 625 height 19
type input "Hole Sponsorship"
click at [259, 560] on button "Save" at bounding box center [250, 563] width 38 height 16
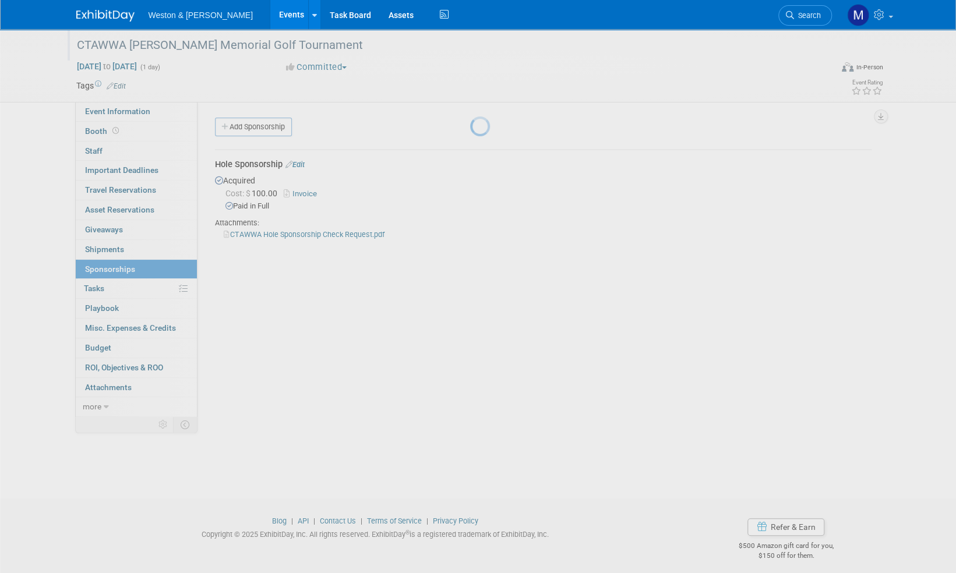
scroll to position [7, 0]
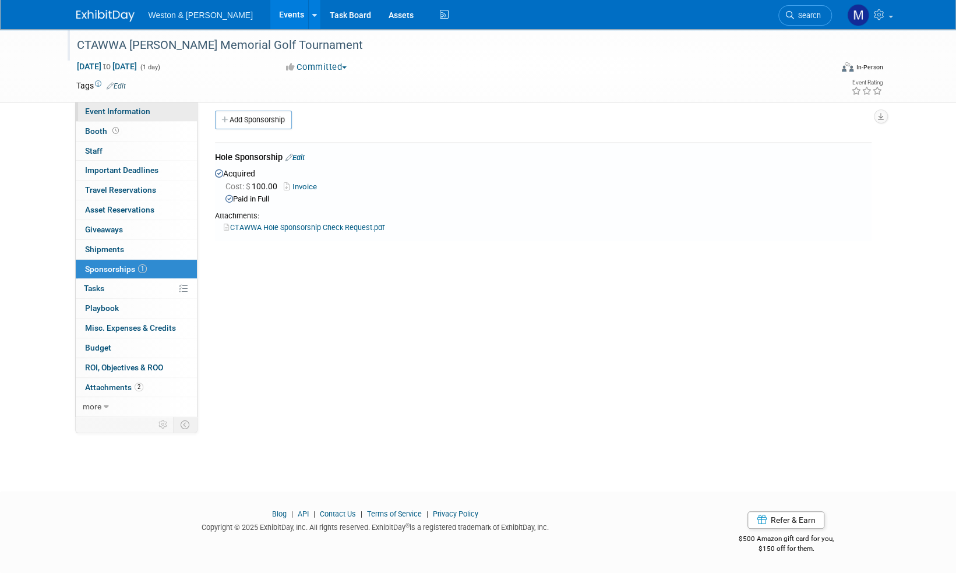
click at [107, 111] on span "Event Information" at bounding box center [117, 111] width 65 height 9
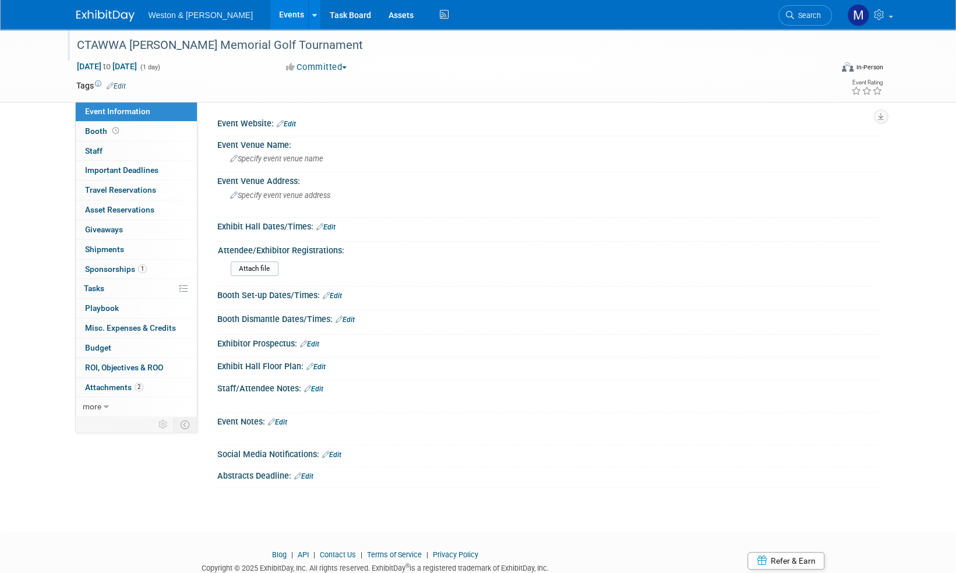
click at [285, 421] on link "Edit" at bounding box center [277, 422] width 19 height 8
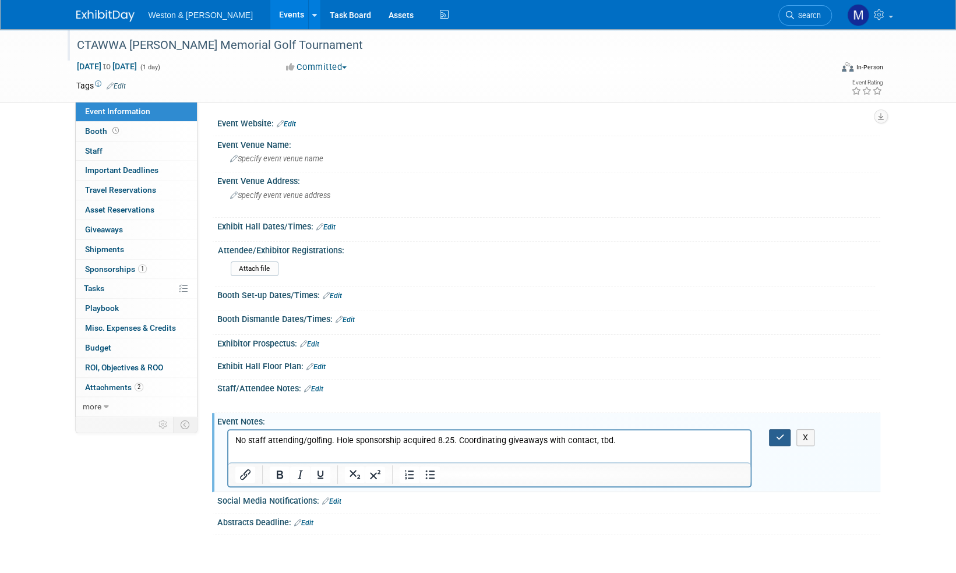
click at [779, 436] on icon "button" at bounding box center [779, 437] width 9 height 8
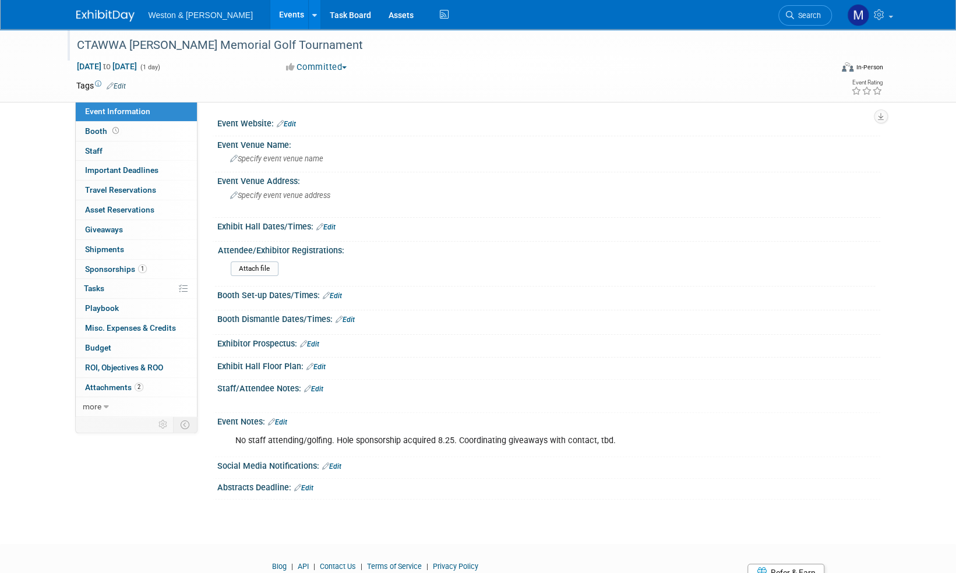
click at [112, 16] on img at bounding box center [105, 16] width 58 height 12
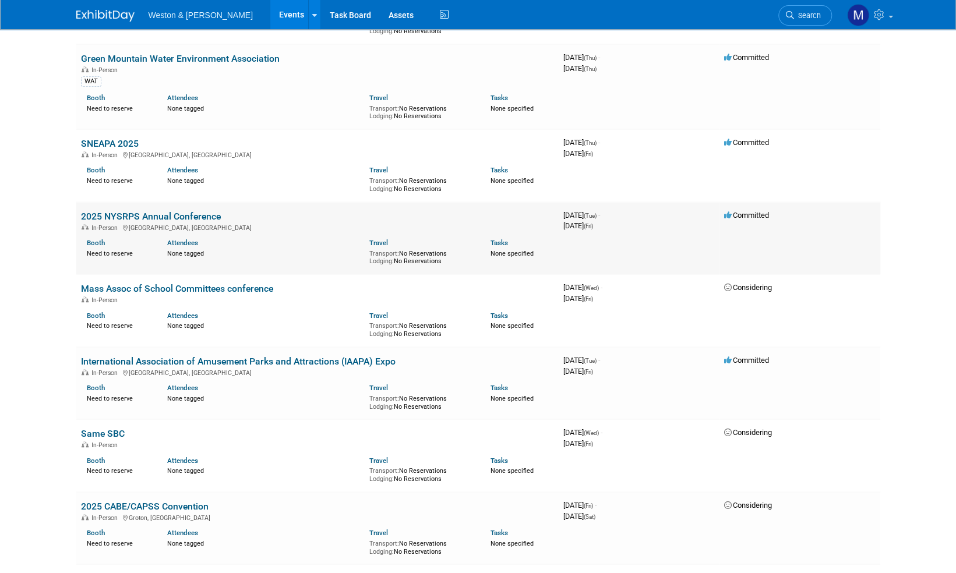
scroll to position [3262, 0]
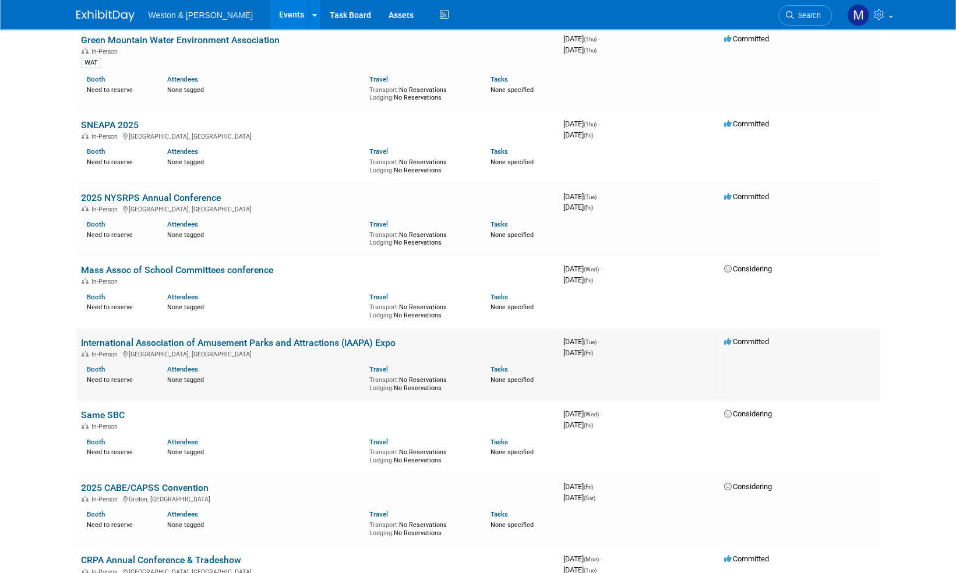
click at [273, 337] on link "International Association of Amusement Parks and Attractions (IAAPA) Expo" at bounding box center [238, 342] width 315 height 11
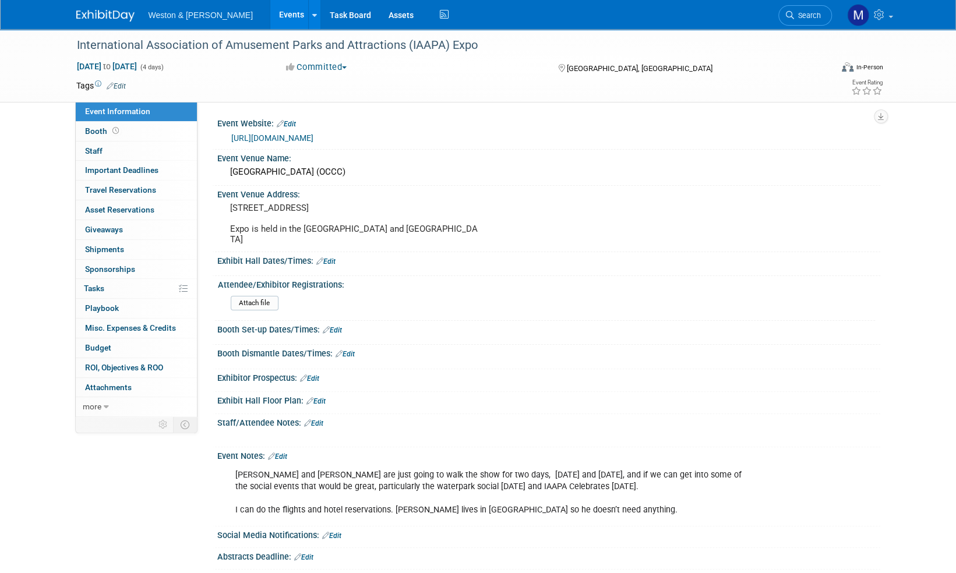
click at [313, 139] on link "[URL][DOMAIN_NAME]" at bounding box center [272, 137] width 82 height 9
